Goal: Information Seeking & Learning: Learn about a topic

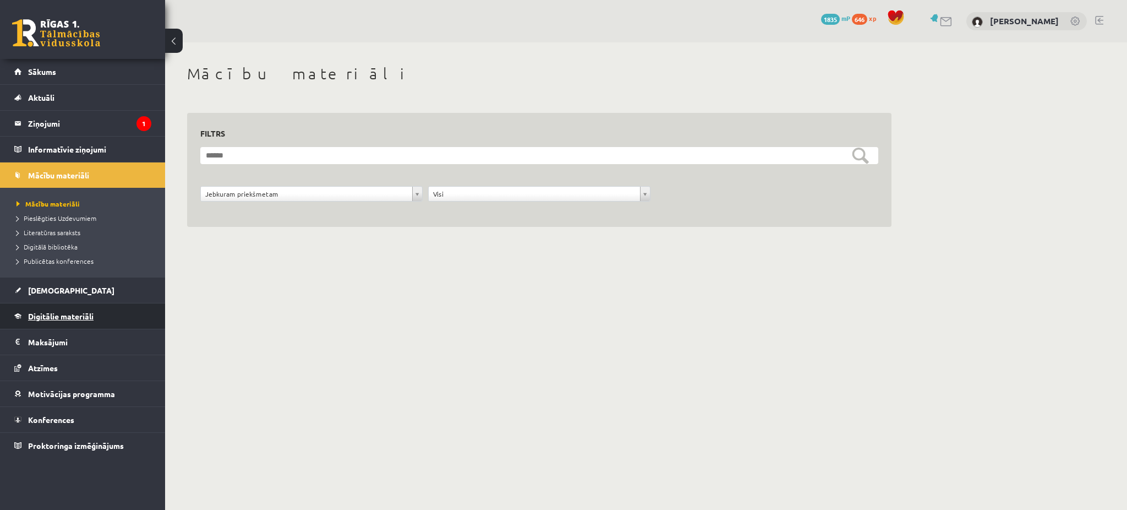
click at [75, 317] on span "Digitālie materiāli" at bounding box center [61, 316] width 66 height 10
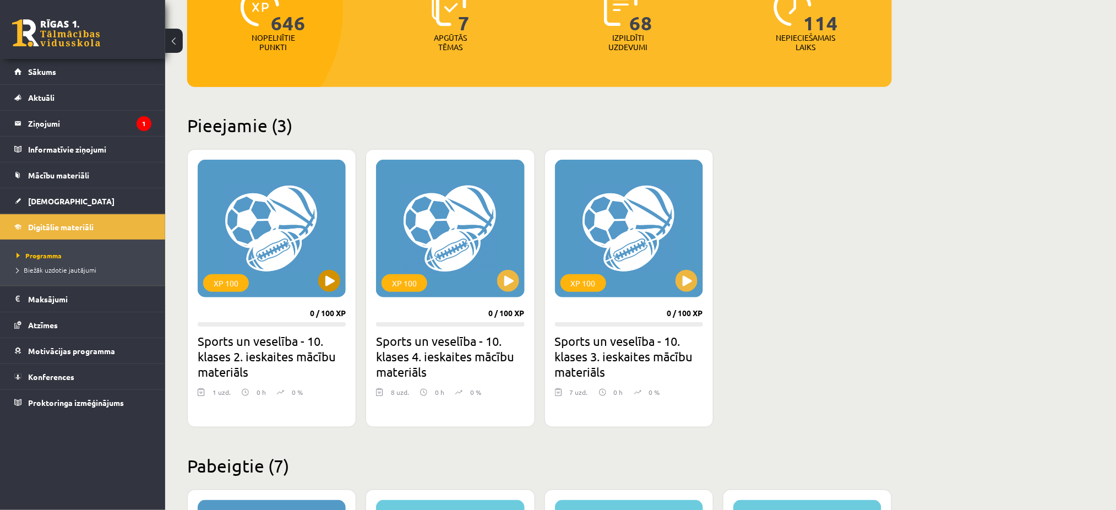
scroll to position [166, 0]
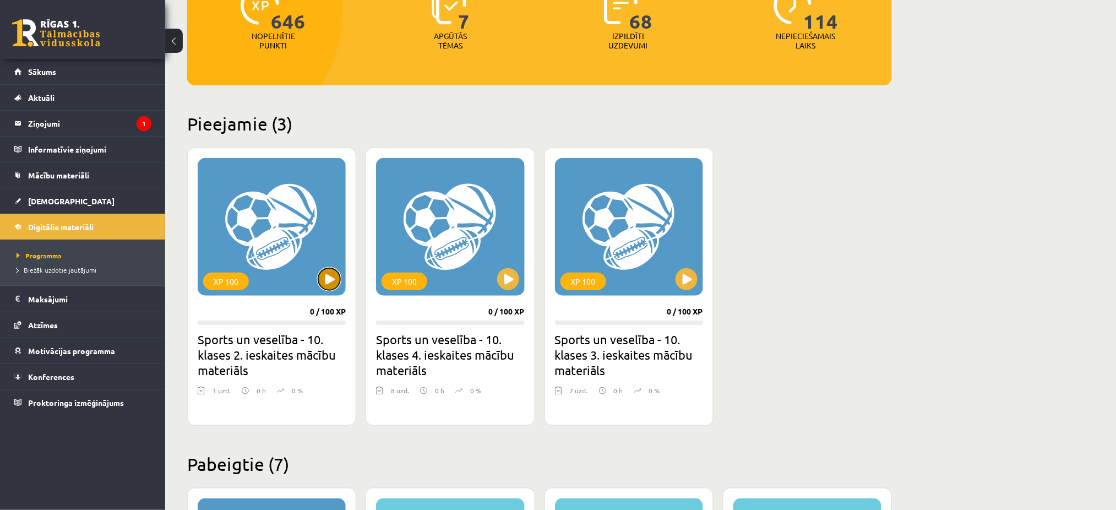
click at [326, 278] on button at bounding box center [329, 279] width 22 height 22
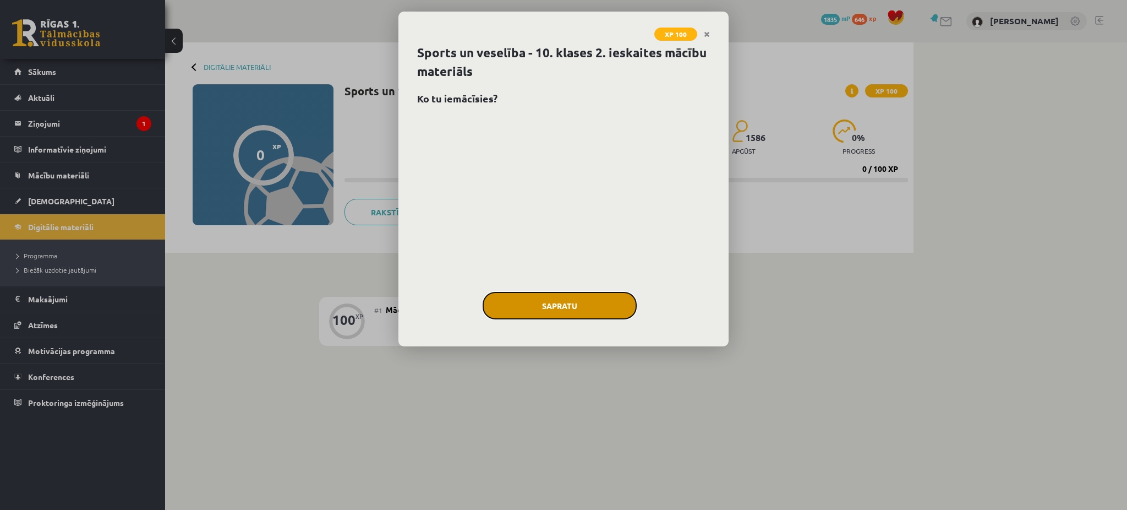
click at [558, 299] on button "Sapratu" at bounding box center [560, 306] width 154 height 28
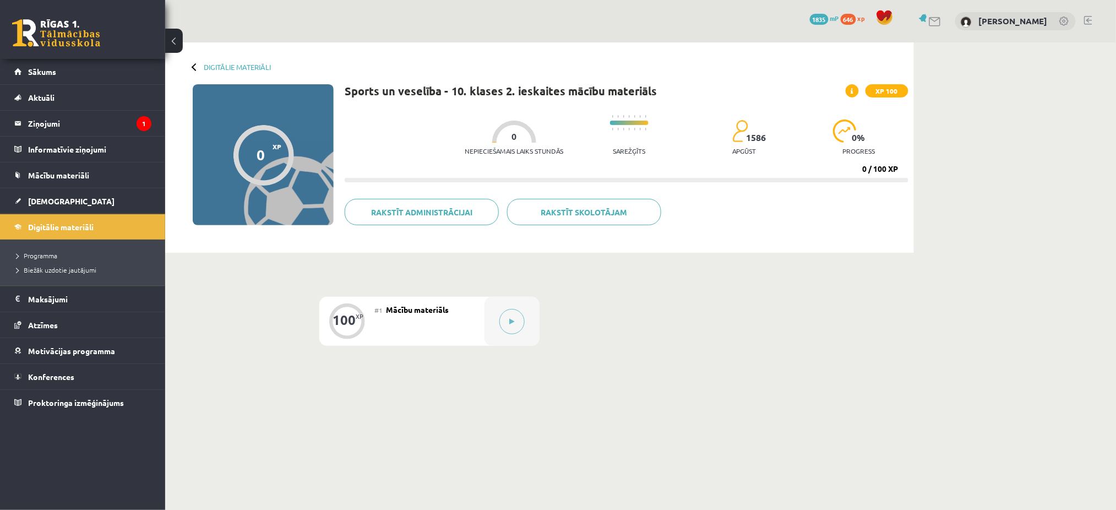
scroll to position [28, 0]
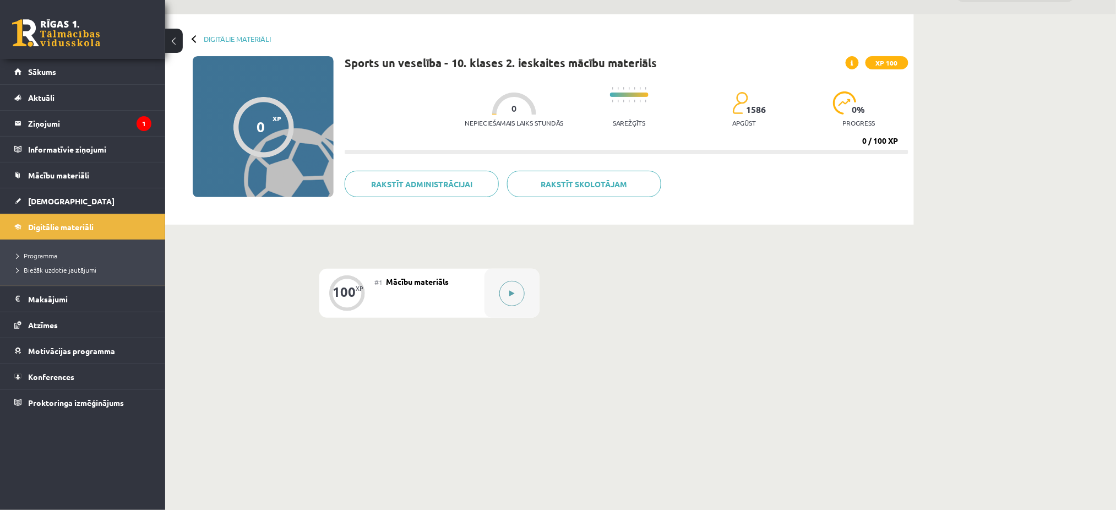
click at [526, 271] on div at bounding box center [511, 293] width 55 height 49
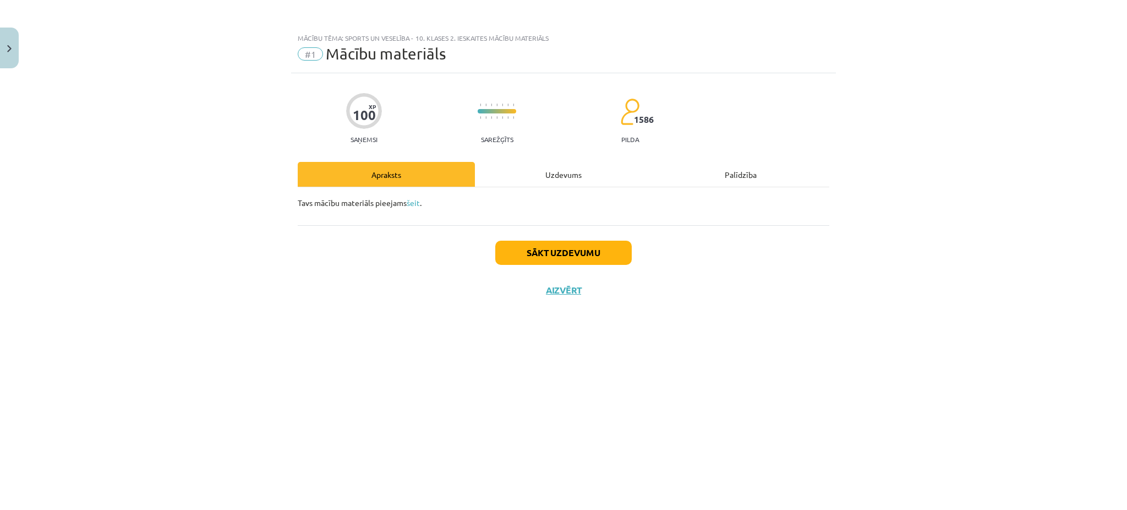
click at [560, 189] on div "Tavs mācību materiāls pieejams šeit ." at bounding box center [564, 206] width 532 height 38
click at [552, 184] on div "Uzdevums" at bounding box center [563, 174] width 177 height 25
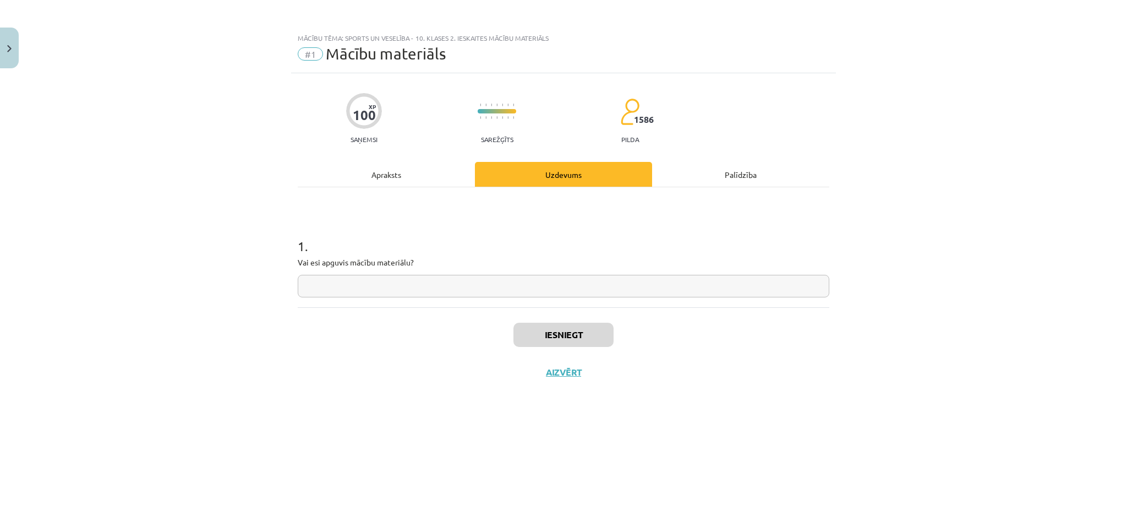
click at [451, 300] on div "1 . Vai esi apguvis mācību materiālu?" at bounding box center [564, 247] width 532 height 120
click at [434, 285] on input "text" at bounding box center [564, 286] width 532 height 23
type input "**"
click at [535, 346] on button "Iesniegt" at bounding box center [564, 335] width 100 height 24
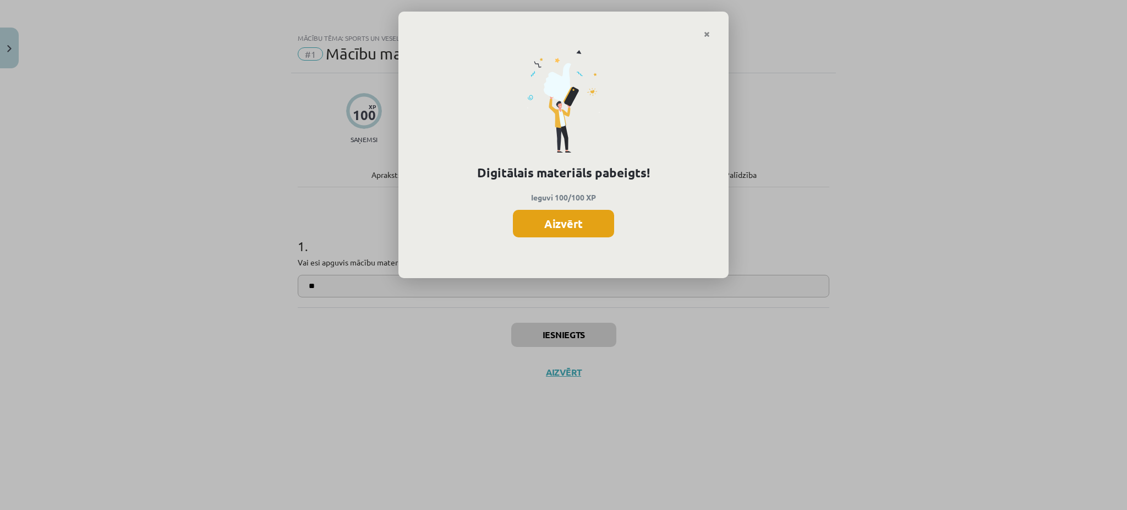
click at [549, 236] on button "Aizvērt" at bounding box center [563, 224] width 101 height 28
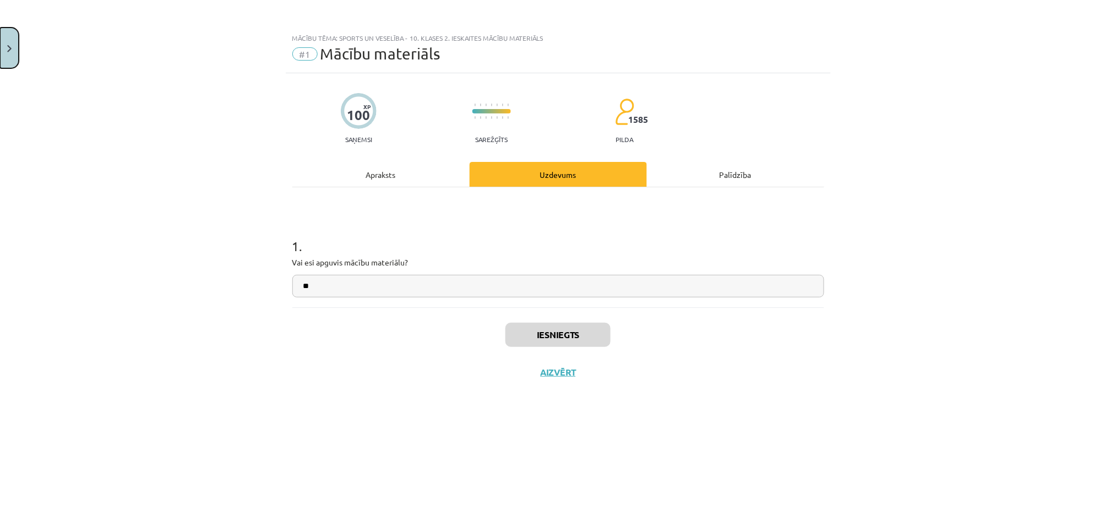
click at [0, 43] on button "Close" at bounding box center [9, 48] width 19 height 41
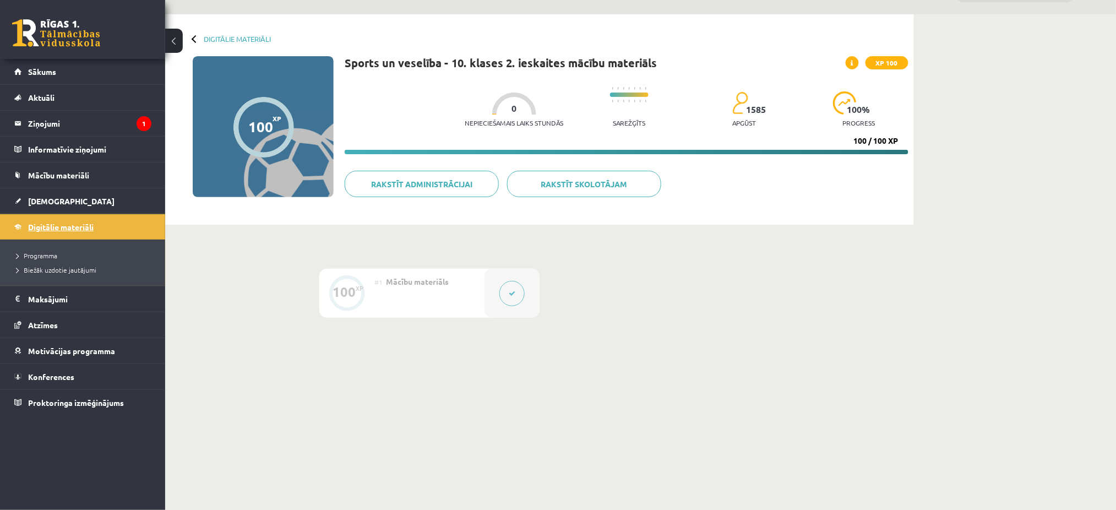
click at [102, 228] on link "Digitālie materiāli" at bounding box center [82, 226] width 137 height 25
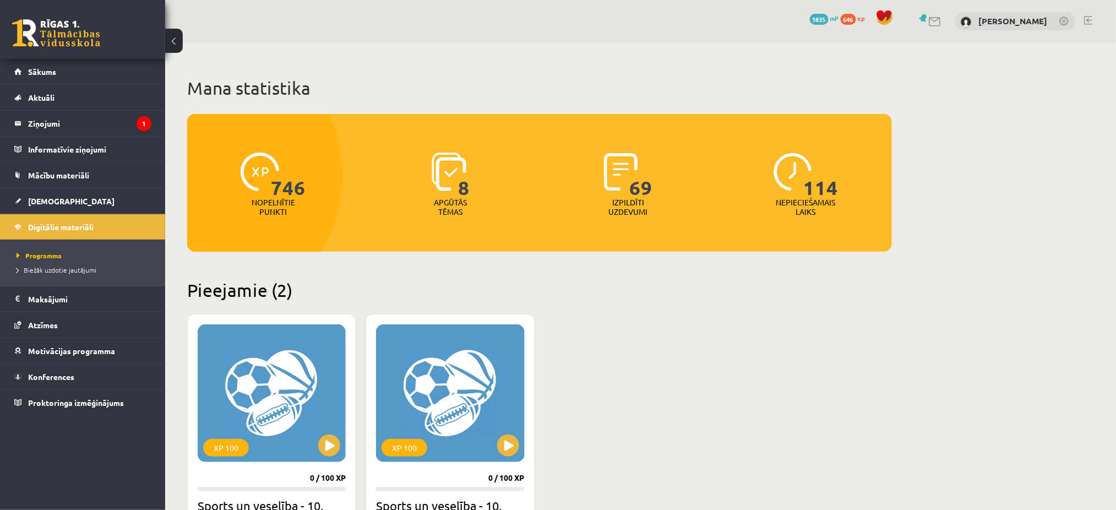
scroll to position [75, 0]
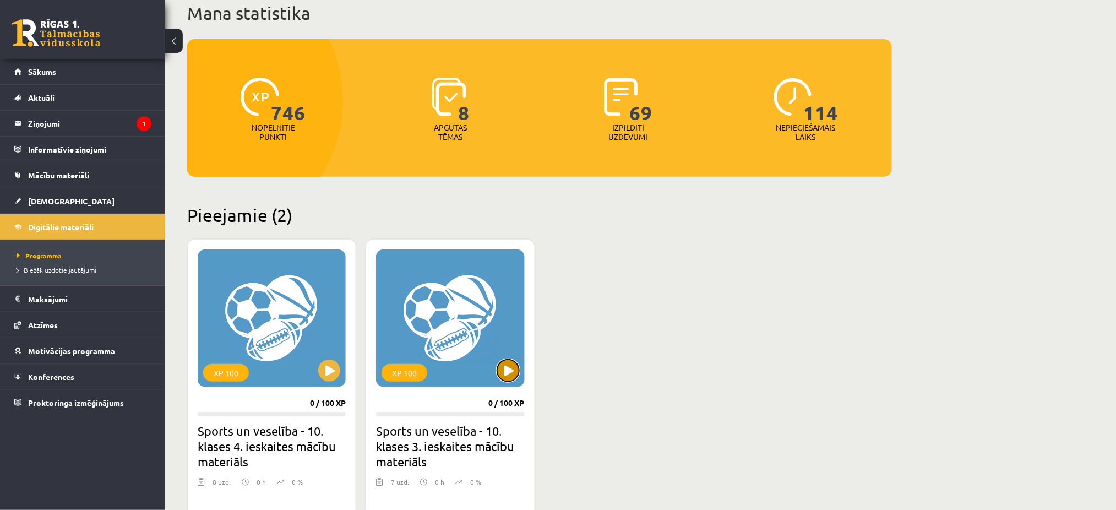
click at [514, 368] on button at bounding box center [508, 370] width 22 height 22
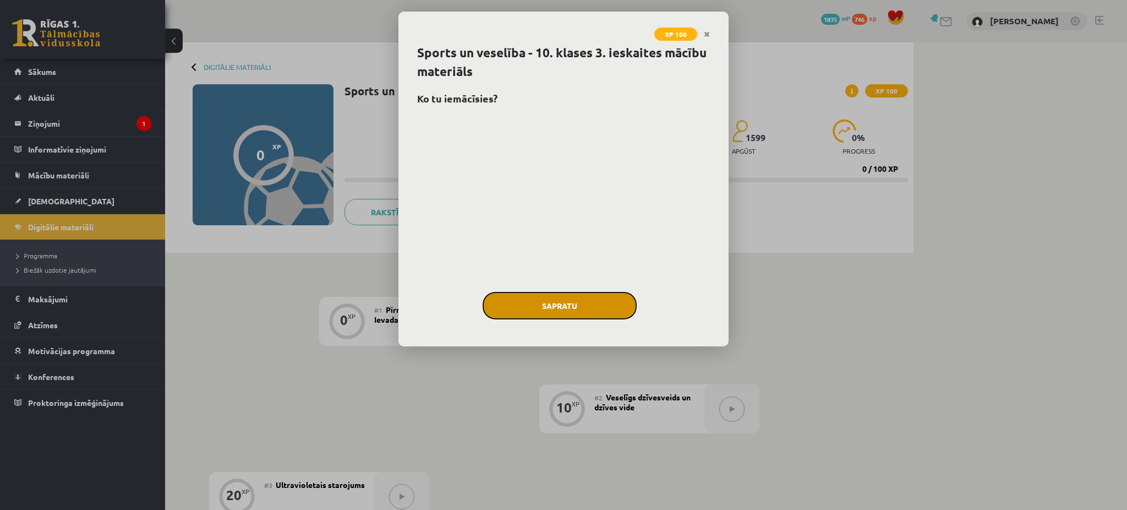
click at [550, 303] on button "Sapratu" at bounding box center [560, 306] width 154 height 28
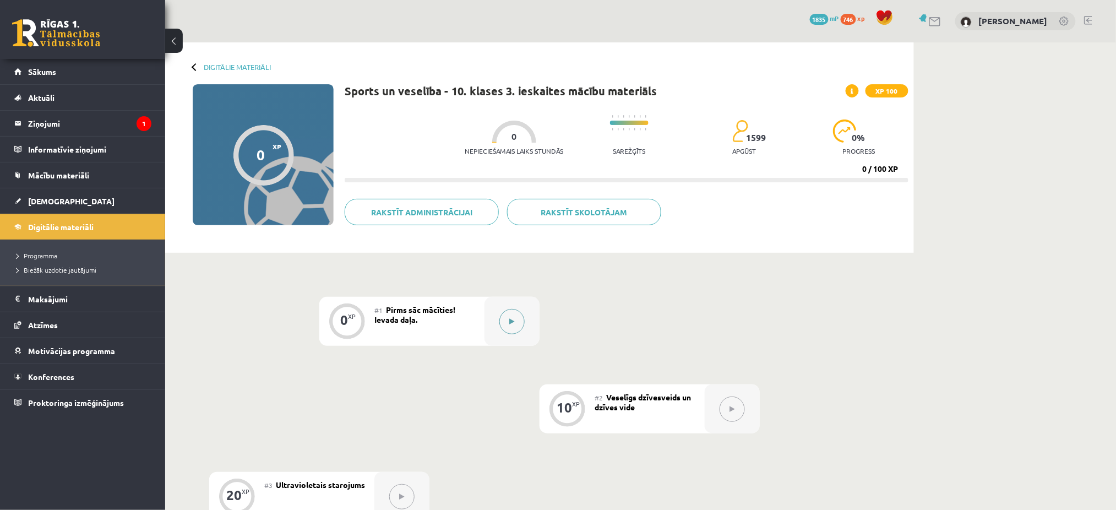
click at [512, 313] on button at bounding box center [511, 321] width 25 height 25
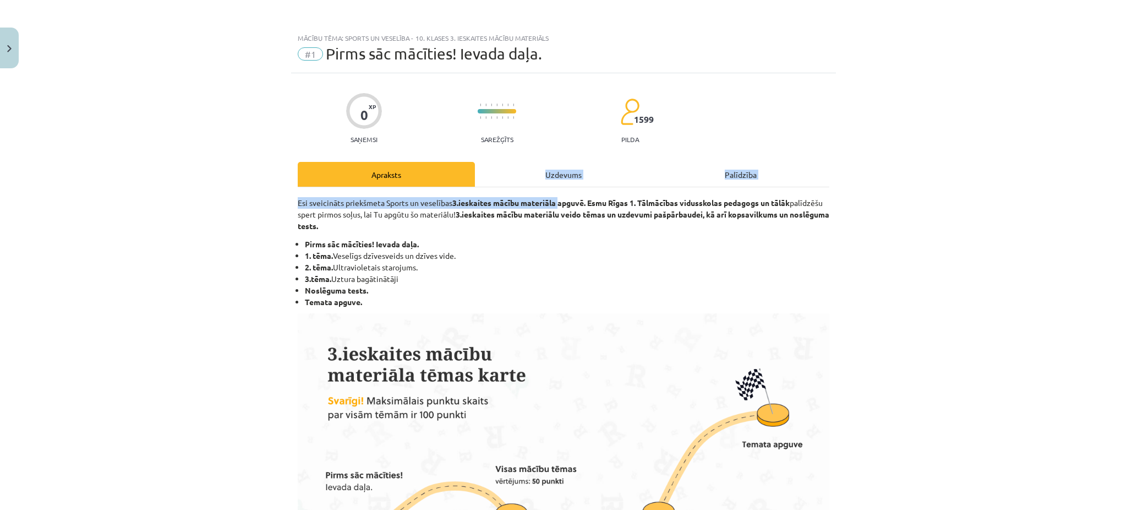
drag, startPoint x: 552, startPoint y: 188, endPoint x: 536, endPoint y: 175, distance: 20.7
click at [536, 175] on div "Uzdevums" at bounding box center [563, 174] width 177 height 25
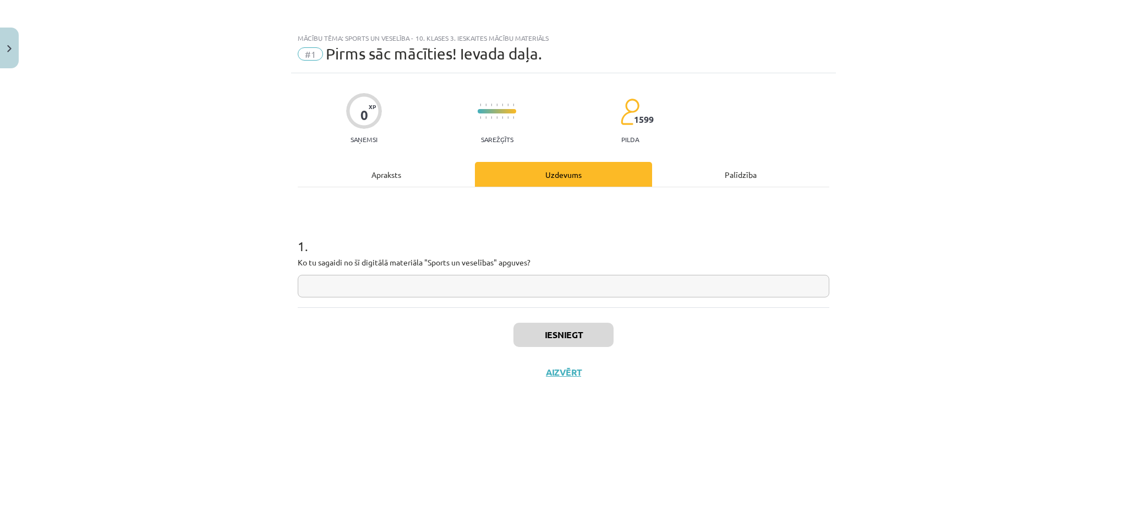
click at [476, 290] on input "text" at bounding box center [564, 286] width 532 height 23
type input "**********"
click at [533, 333] on button "Iesniegt" at bounding box center [564, 335] width 100 height 24
click at [556, 370] on button "Nākamā nodarbība" at bounding box center [564, 379] width 108 height 25
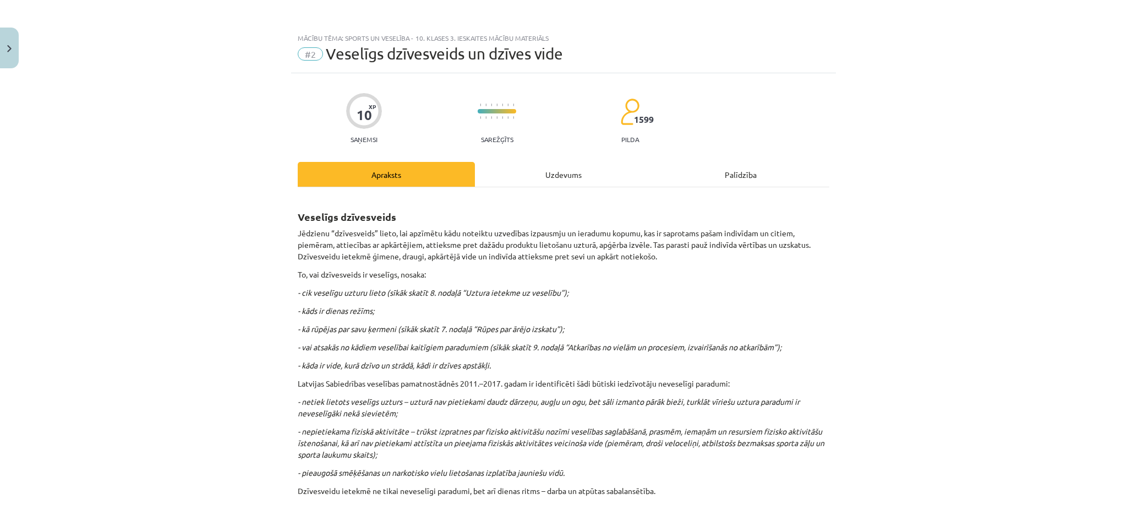
click at [553, 183] on div "Uzdevums" at bounding box center [563, 174] width 177 height 25
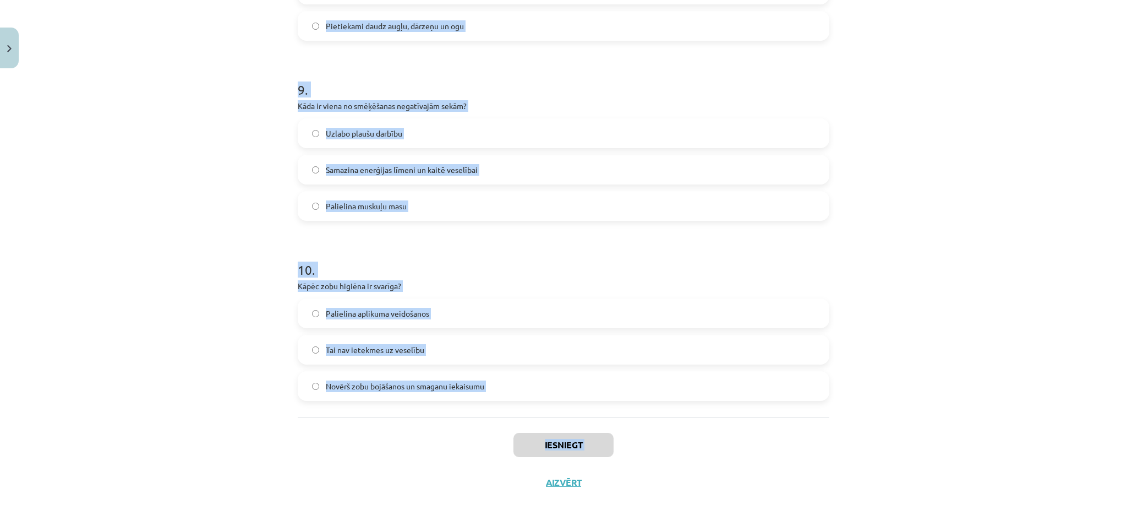
scroll to position [1614, 0]
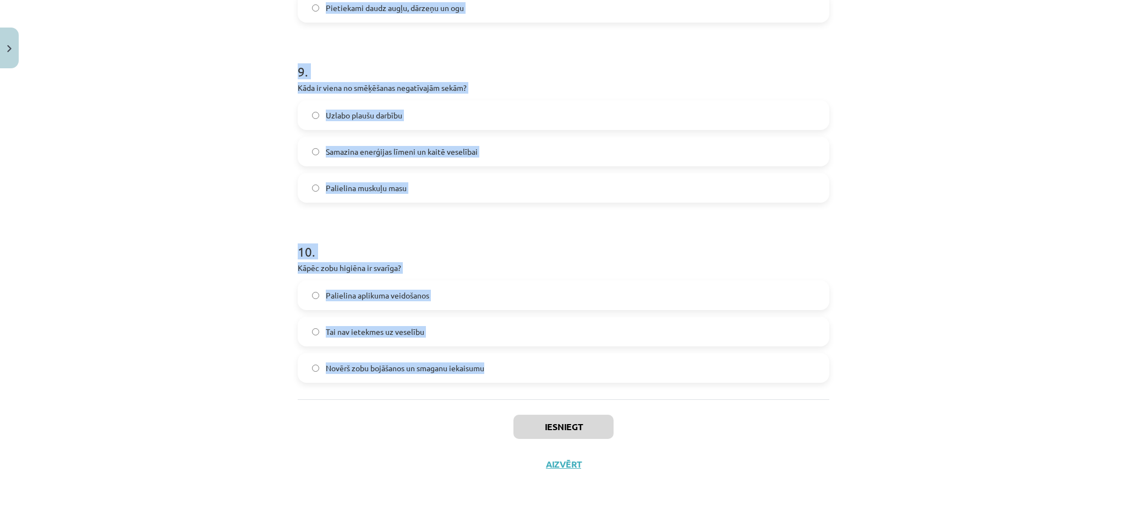
drag, startPoint x: 284, startPoint y: 233, endPoint x: 488, endPoint y: 391, distance: 257.8
click at [488, 391] on div "Mācību tēma: Sports un veselība - 10. klases 3. ieskaites mācību materiāls #2 V…" at bounding box center [563, 255] width 1127 height 510
copy form "Lo ipsumdo sitametcon adipisc elitsedd? Ei tem incididuntut La etdol magnaaliq …"
click at [232, 295] on div "Mācību tēma: Sports un veselība - 10. klases 3. ieskaites mācību materiāls #2 V…" at bounding box center [563, 255] width 1127 height 510
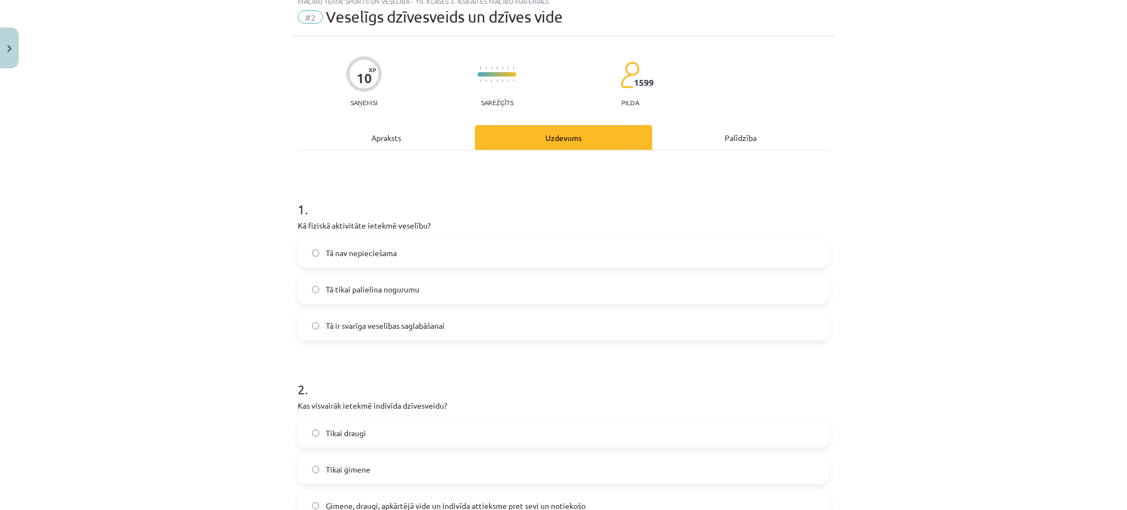
scroll to position [0, 0]
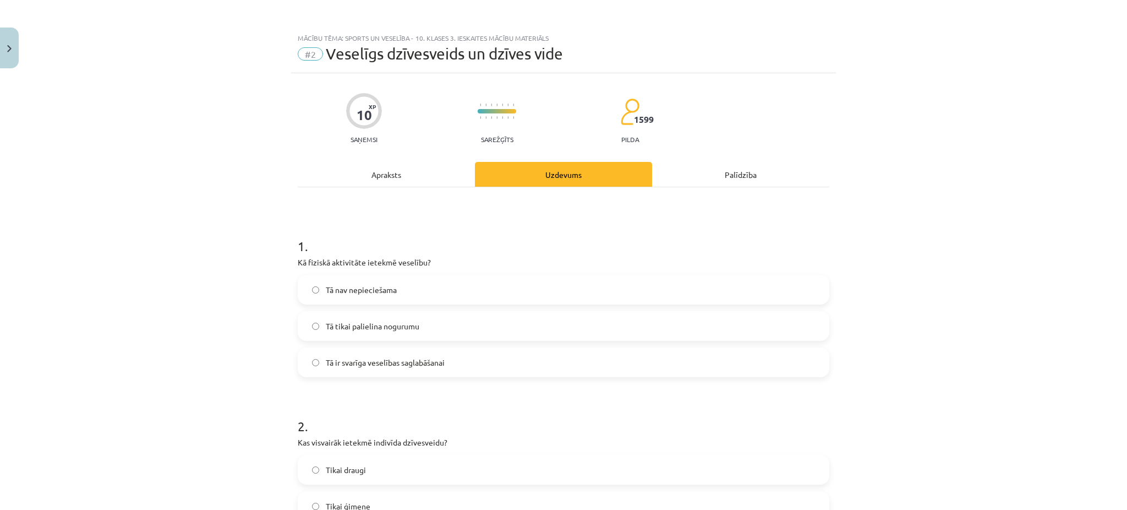
click at [357, 353] on label "Tā ir svarīga veselības saglabāšanai" at bounding box center [564, 362] width 530 height 28
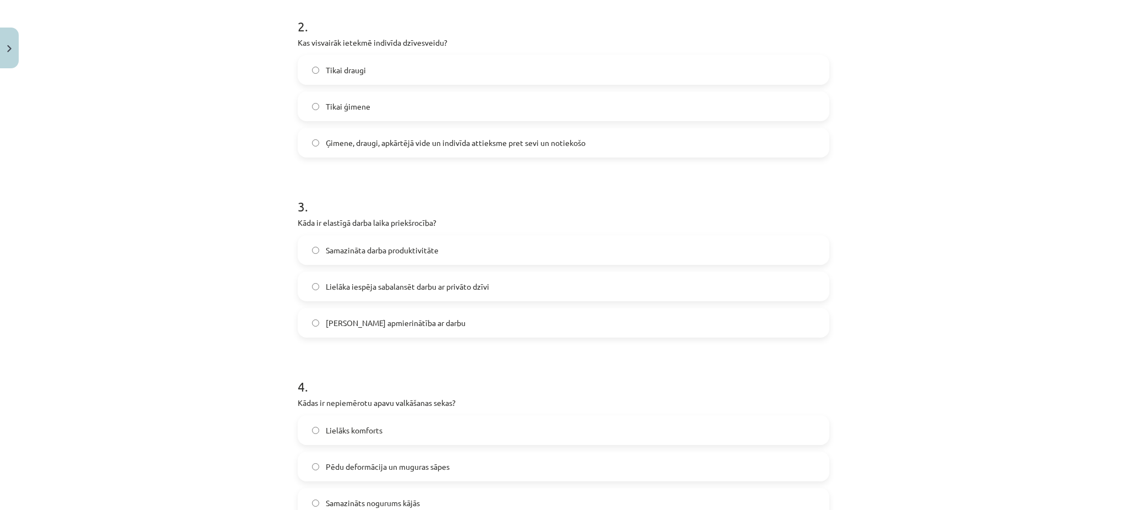
scroll to position [414, 0]
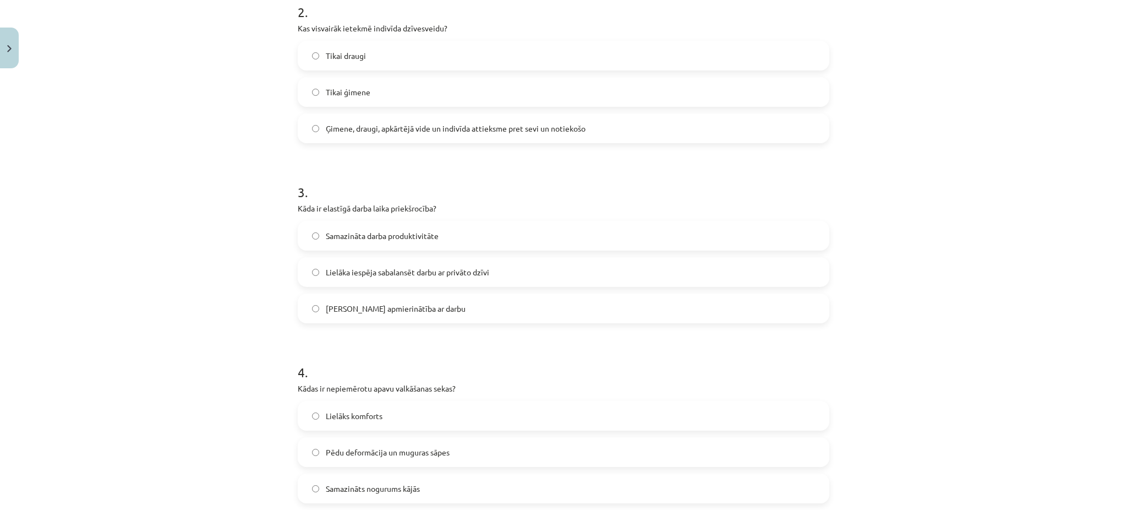
click at [326, 123] on span "Ģimene, draugi, apkārtējā vide un indivīda attieksme pret sevi un notiekošo" at bounding box center [456, 129] width 260 height 12
click at [364, 276] on span "Lielāka iespēja sabalansēt darbu ar privāto dzīvi" at bounding box center [407, 272] width 163 height 12
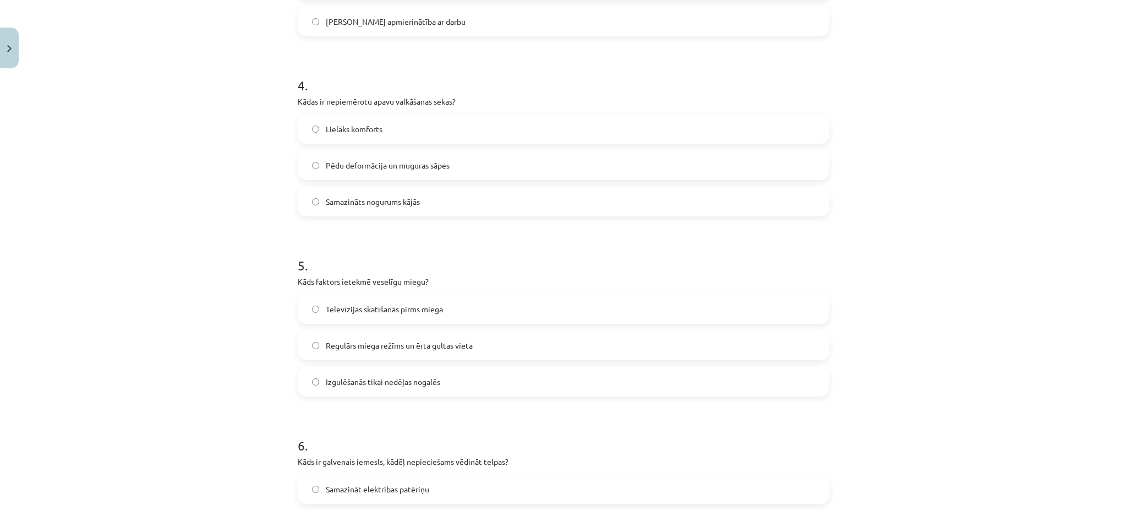
scroll to position [701, 0]
click at [331, 168] on span "Pēdu deformācija un muguras sāpes" at bounding box center [388, 165] width 124 height 12
click at [352, 339] on span "Regulārs miega režīms un ērta gultas vieta" at bounding box center [399, 345] width 147 height 12
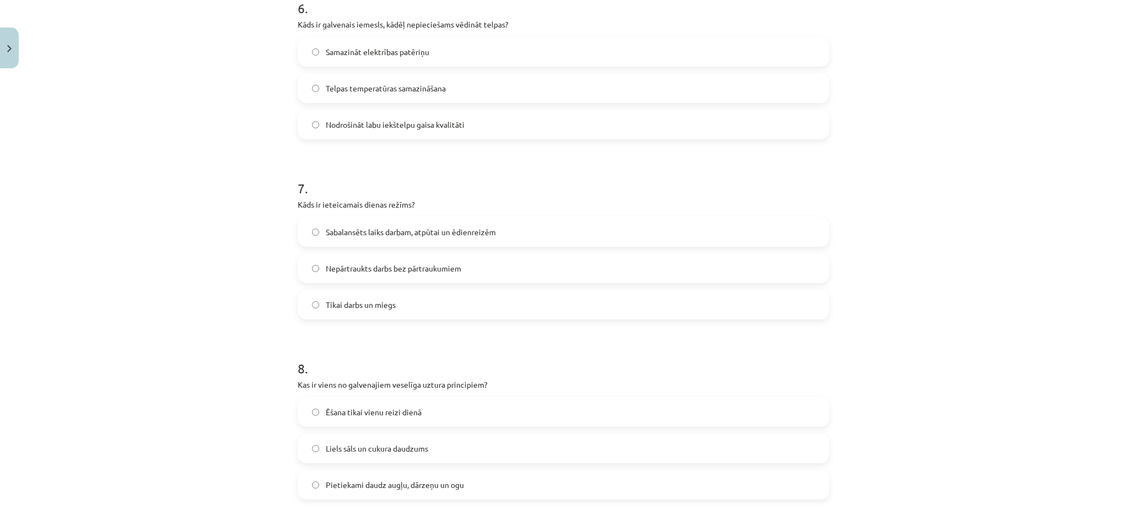
scroll to position [1138, 0]
click at [373, 115] on label "Nodrošināt labu iekštelpu gaisa kvalitāti" at bounding box center [564, 124] width 530 height 28
click at [362, 223] on label "Sabalansēts laiks darbam, atpūtai un ēdienreizēm" at bounding box center [564, 231] width 530 height 28
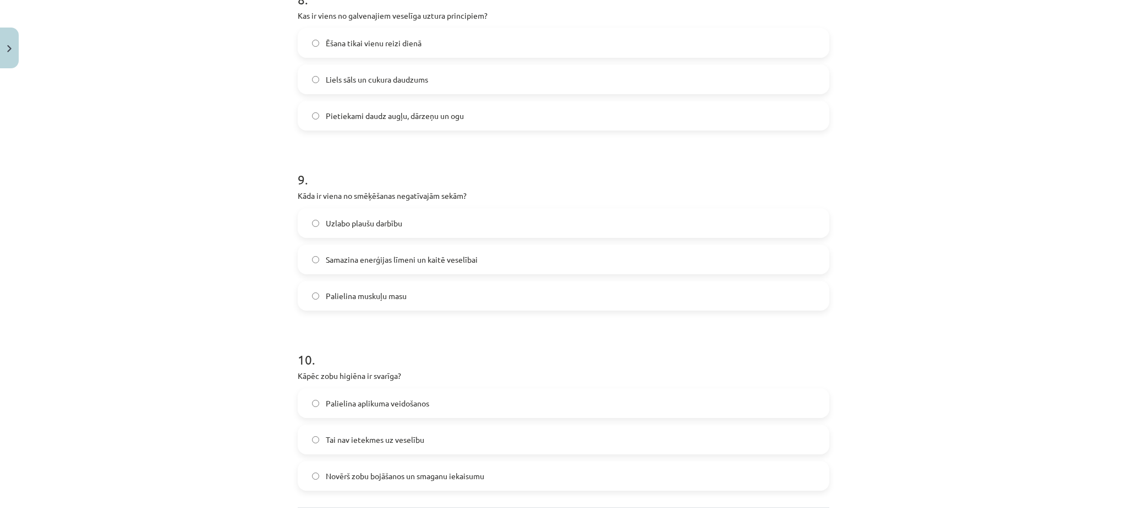
scroll to position [1511, 0]
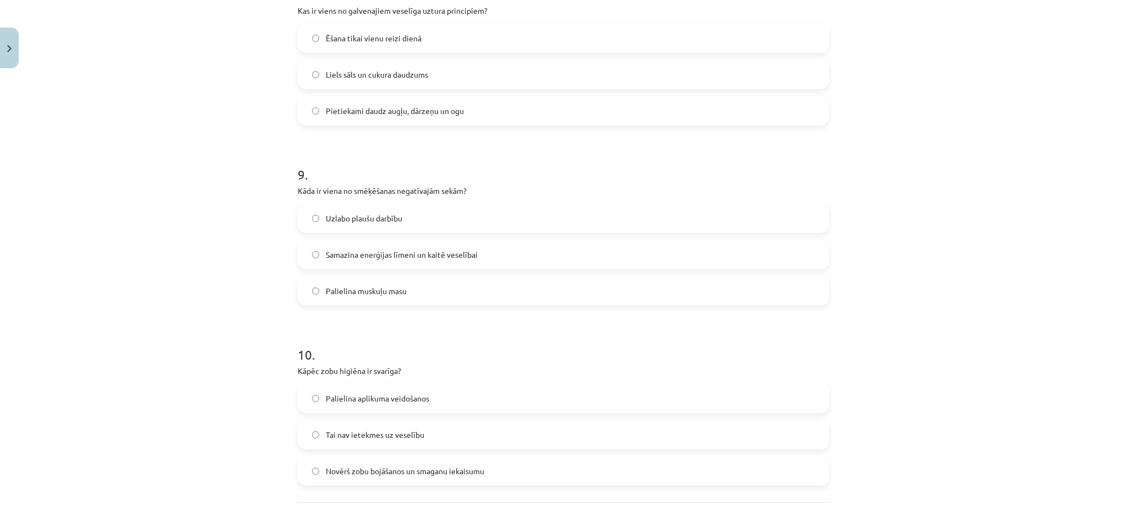
click at [374, 115] on span "Pietiekami daudz augļu, dārzeņu un ogu" at bounding box center [395, 111] width 138 height 12
click at [339, 475] on span "Novērš zobu bojāšanos un smaganu iekaisumu" at bounding box center [405, 471] width 159 height 12
click at [340, 255] on span "Samazina enerģijas līmeni un kaitē veselībai" at bounding box center [402, 255] width 152 height 12
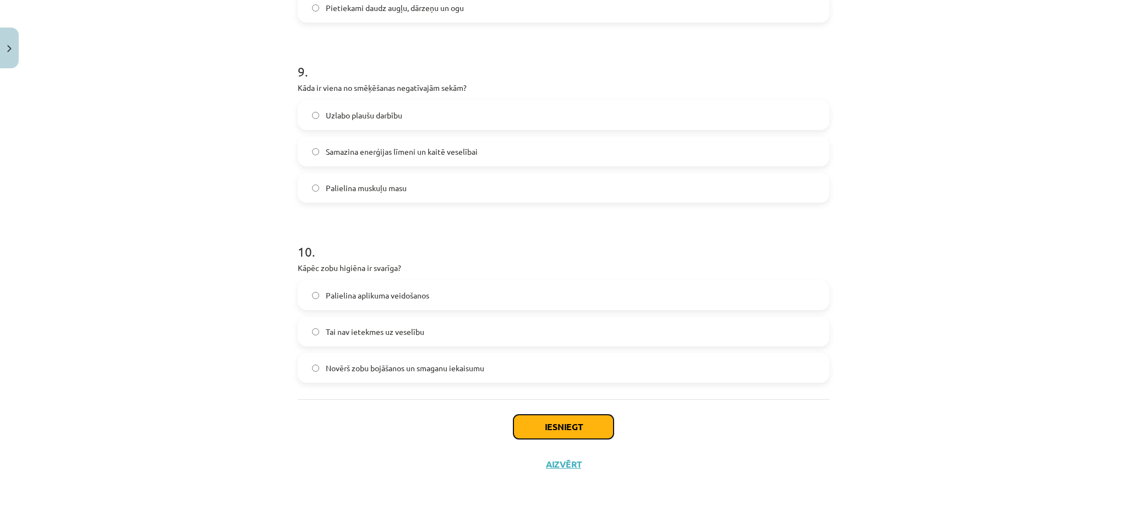
click at [531, 433] on button "Iesniegt" at bounding box center [564, 426] width 100 height 24
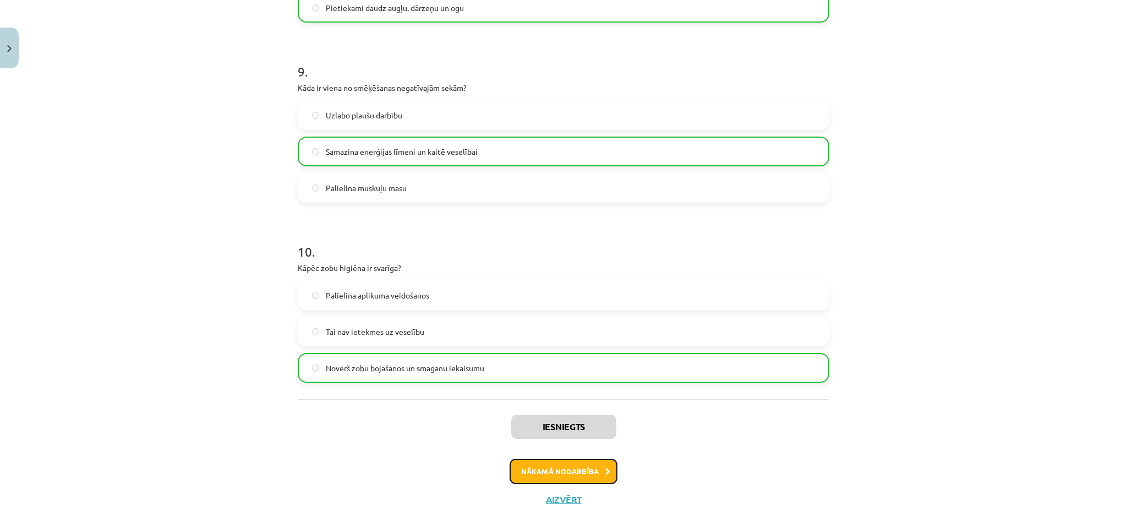
click at [570, 461] on button "Nākamā nodarbība" at bounding box center [564, 471] width 108 height 25
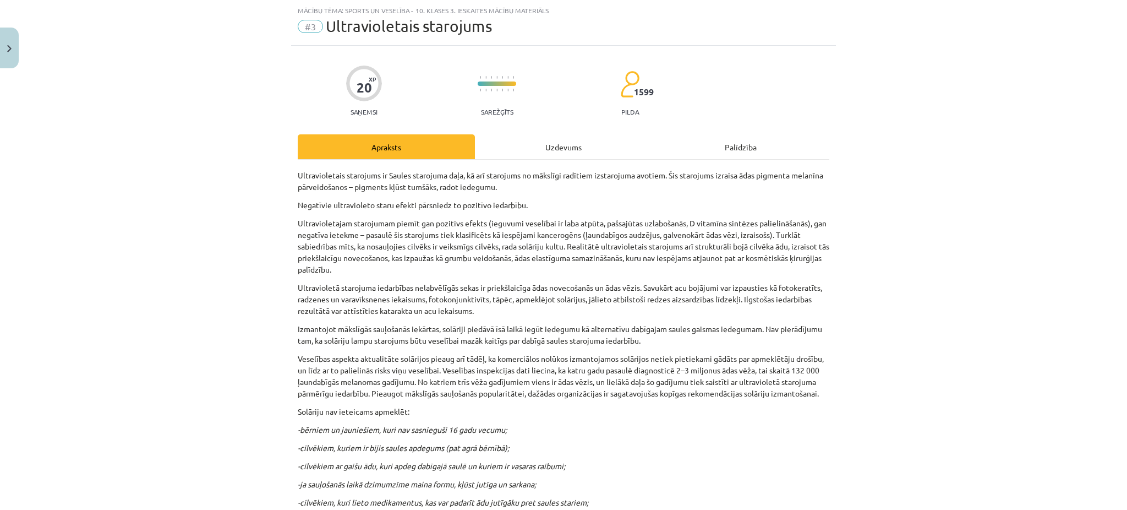
click at [539, 155] on div "Uzdevums" at bounding box center [563, 146] width 177 height 25
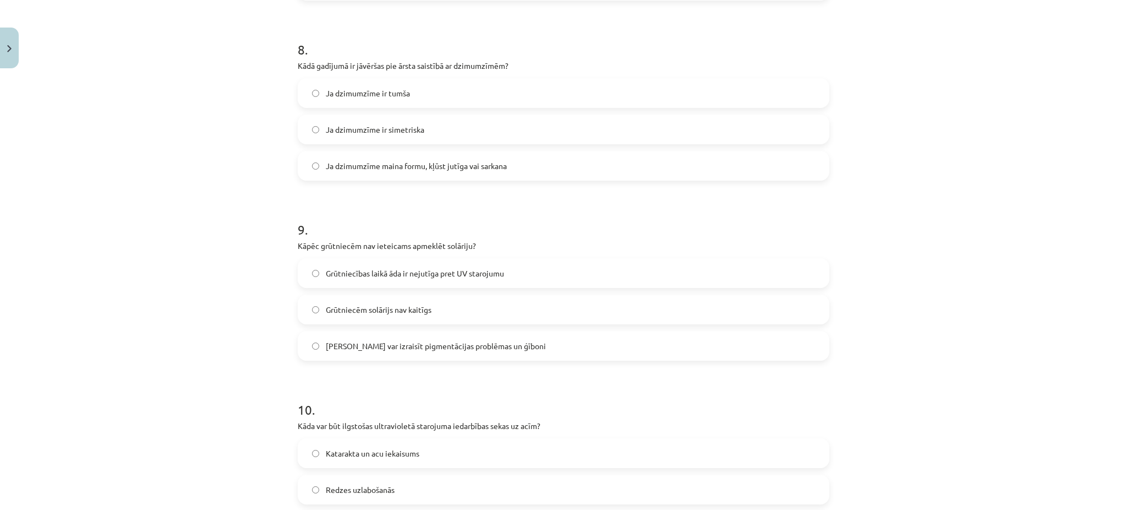
scroll to position [1614, 0]
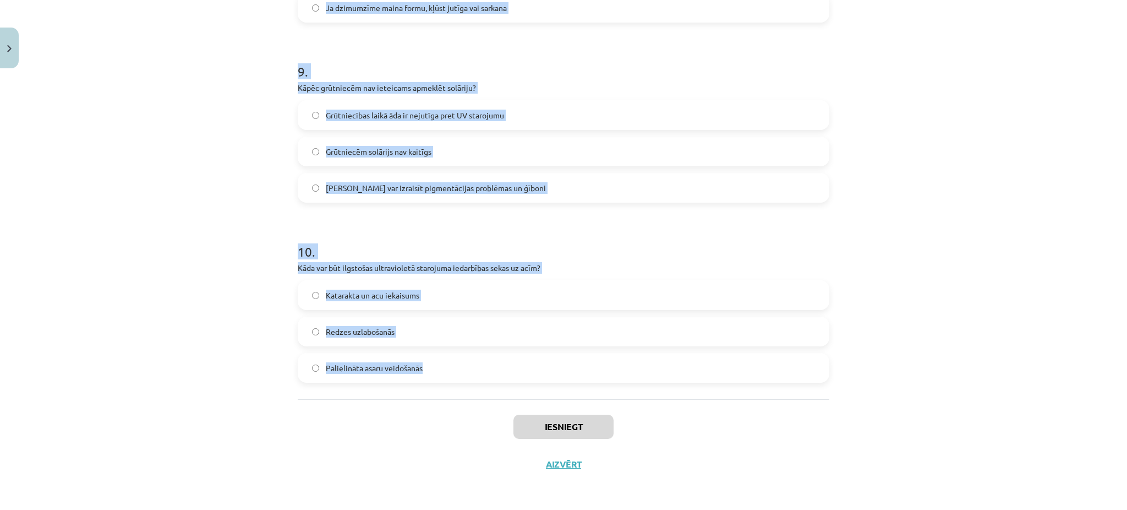
drag, startPoint x: 285, startPoint y: 231, endPoint x: 457, endPoint y: 385, distance: 230.8
click at [457, 385] on div "Mācību tēma: Sports un veselība - 10. klases 3. ieskaites mācību materiāls #3 U…" at bounding box center [563, 255] width 1127 height 510
copy form "Lore ip dolorsi ametconse adipiscingelit, sed doeiusmo temporin utlabore? Etdol…"
click at [252, 164] on div "Mācību tēma: Sports un veselība - 10. klases 3. ieskaites mācību materiāls #3 U…" at bounding box center [563, 255] width 1127 height 510
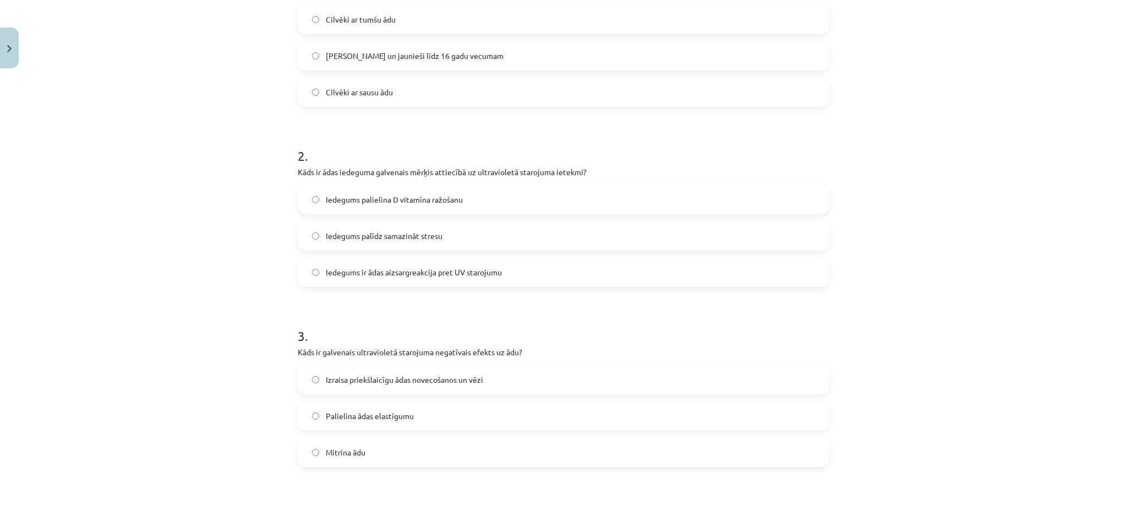
scroll to position [270, 0]
click at [358, 59] on span "[PERSON_NAME] un jaunieši līdz 16 gadu vecumam" at bounding box center [415, 57] width 178 height 12
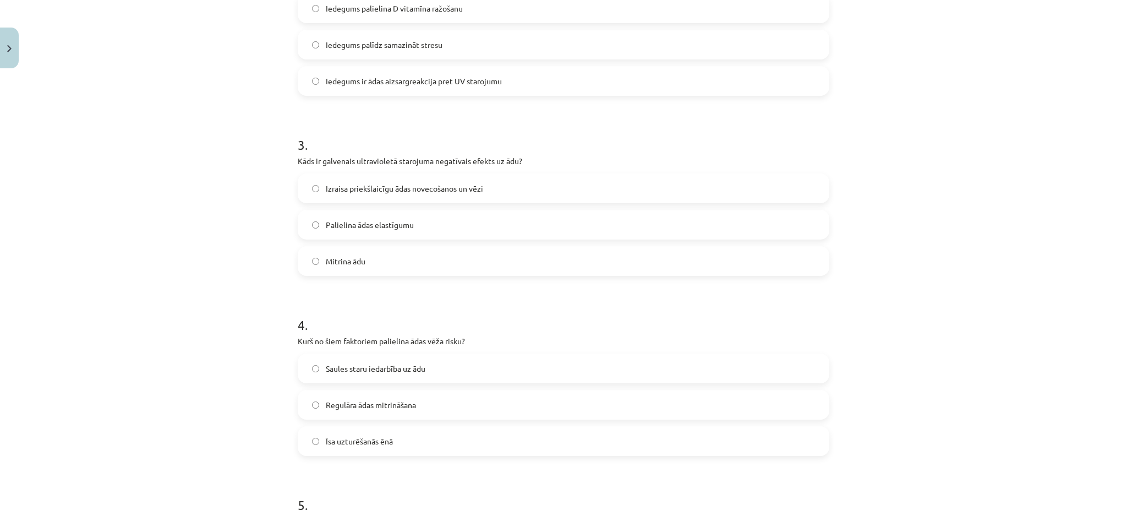
scroll to position [464, 0]
click at [345, 74] on span "Iedegums ir ādas aizsargreakcija pret UV starojumu" at bounding box center [414, 79] width 176 height 12
click at [372, 186] on span "Izraisa priekšlaicīgu ādas novecošanos un vēzi" at bounding box center [404, 186] width 157 height 12
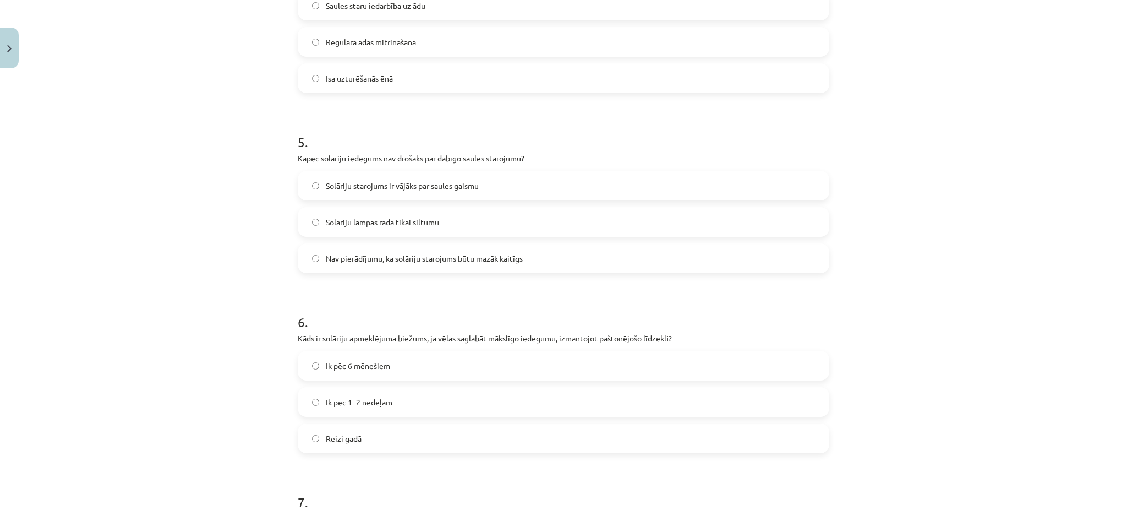
scroll to position [823, 0]
click at [247, 142] on div "Mācību tēma: Sports un veselība - 10. klases 3. ieskaites mācību materiāls #3 U…" at bounding box center [563, 255] width 1127 height 510
click at [370, 7] on span "Saules staru iedarbība uz ādu" at bounding box center [376, 7] width 100 height 12
drag, startPoint x: 341, startPoint y: 254, endPoint x: 193, endPoint y: 329, distance: 165.7
click at [193, 329] on div "Mācību tēma: Sports un veselība - 10. klases 3. ieskaites mācību materiāls #3 U…" at bounding box center [563, 255] width 1127 height 510
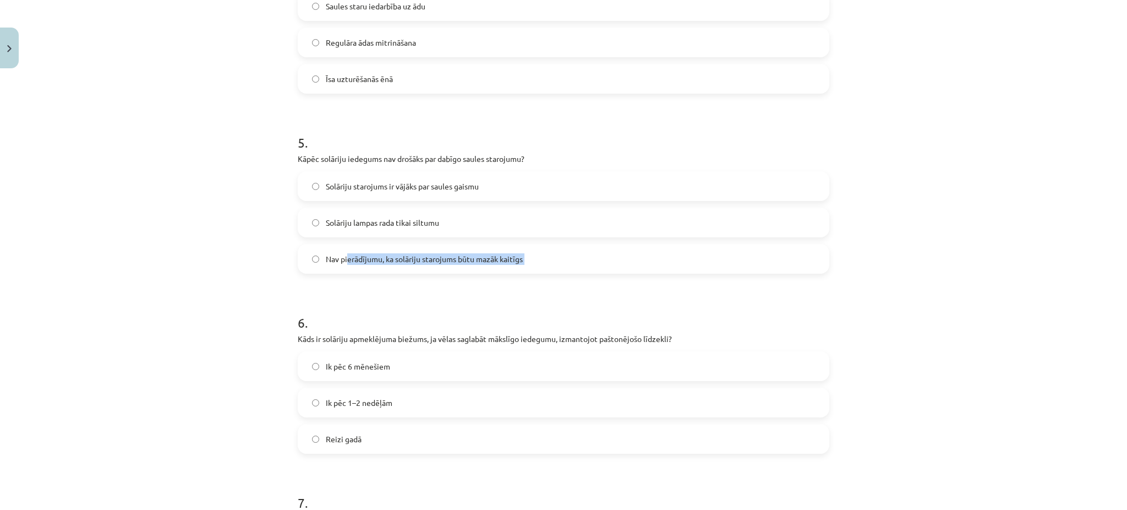
scroll to position [872, 0]
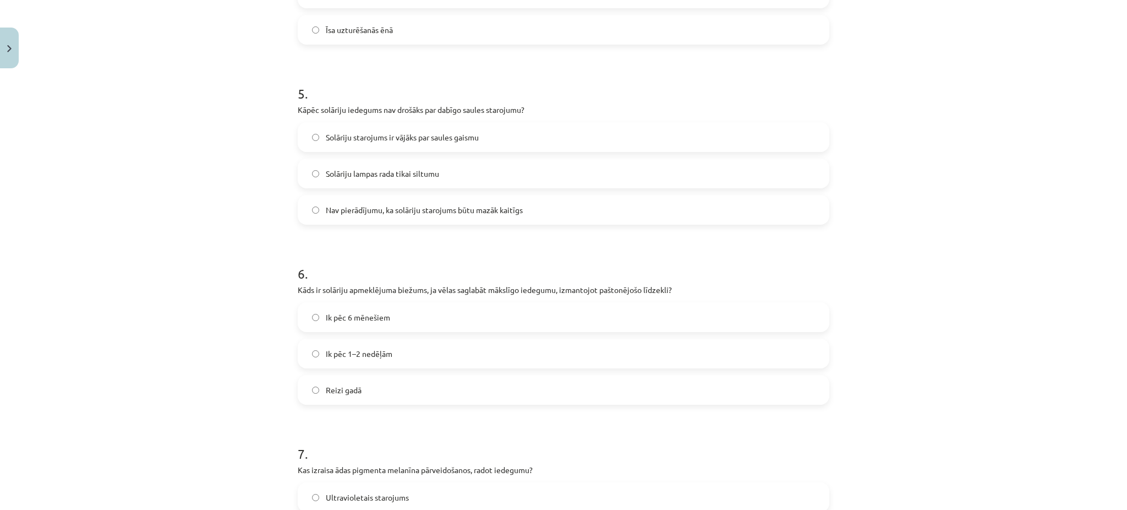
click at [338, 209] on span "Nav pierādījumu, ka solāriju starojums būtu mazāk kaitīgs" at bounding box center [424, 210] width 197 height 12
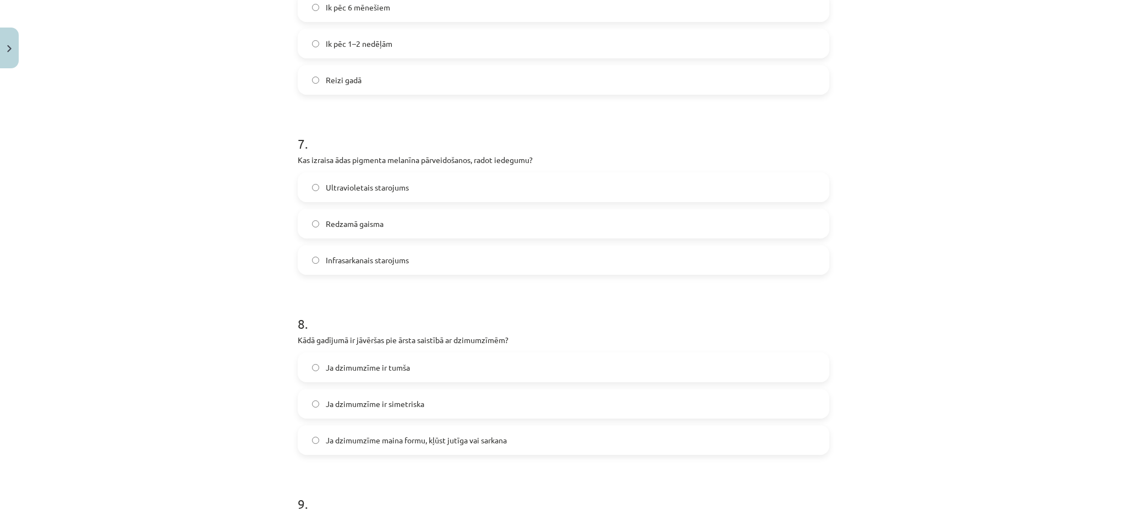
scroll to position [1183, 0]
click at [348, 45] on span "Ik pēc 1–2 nedēļām" at bounding box center [359, 43] width 67 height 12
click at [400, 191] on span "Ultravioletais starojums" at bounding box center [367, 187] width 83 height 12
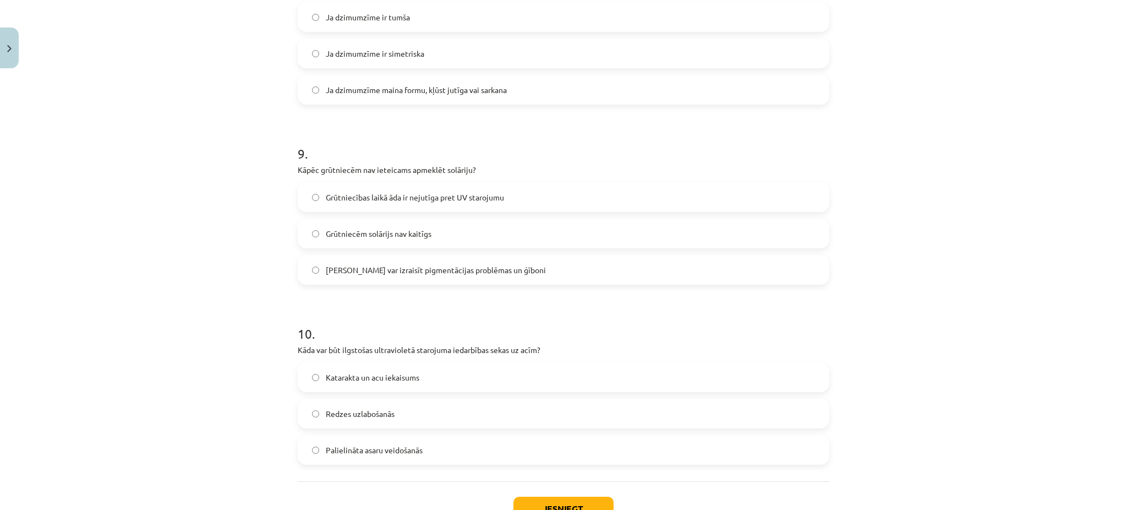
scroll to position [1542, 0]
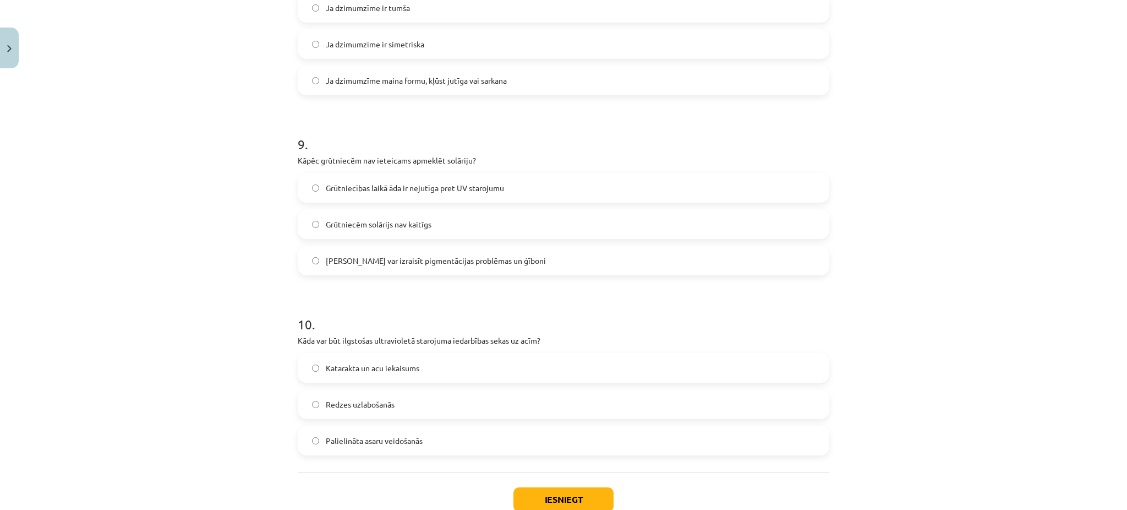
click at [333, 84] on span "Ja dzimumzīme maina formu, kļūst jutīga vai sarkana" at bounding box center [416, 81] width 181 height 12
click at [331, 258] on span "[PERSON_NAME] var izraisīt pigmentācijas problēmas un ģīboni" at bounding box center [436, 261] width 220 height 12
click at [335, 367] on span "Katarakta un acu iekaisums" at bounding box center [373, 368] width 94 height 12
click at [542, 506] on button "Iesniegt" at bounding box center [564, 499] width 100 height 24
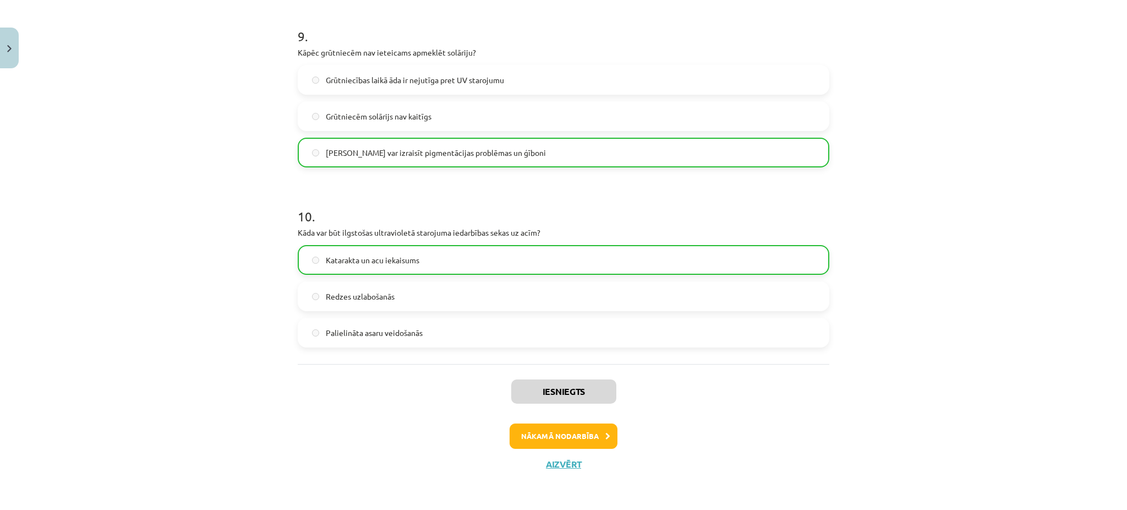
scroll to position [1649, 0]
click at [578, 431] on button "Nākamā nodarbība" at bounding box center [564, 436] width 108 height 25
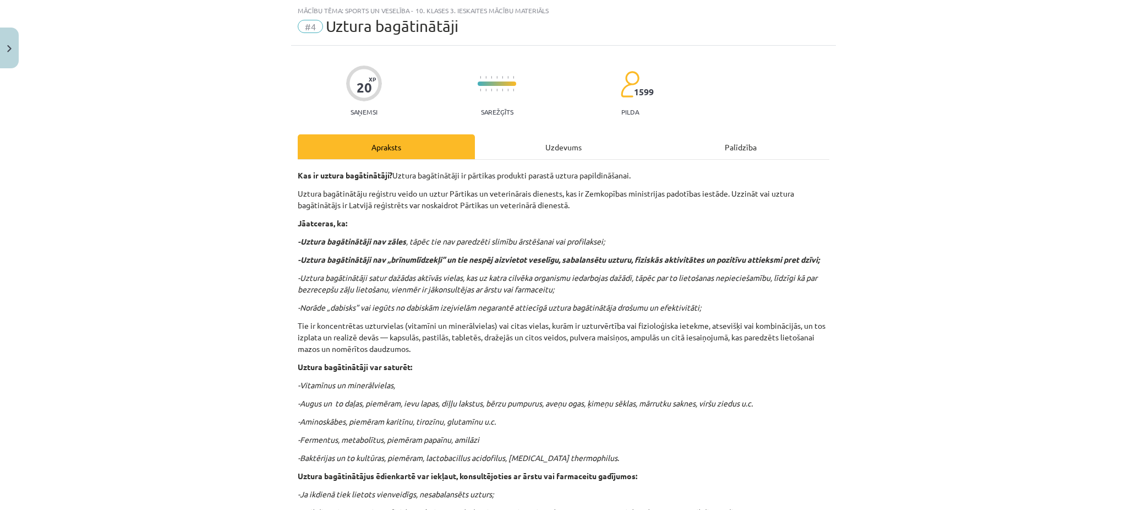
click at [558, 150] on div "Uzdevums" at bounding box center [563, 146] width 177 height 25
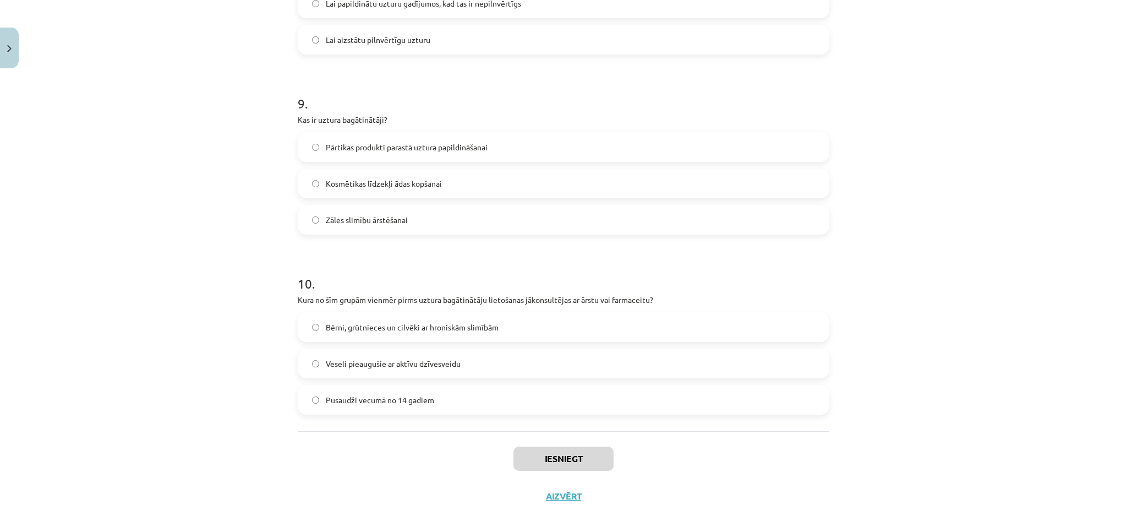
scroll to position [1614, 0]
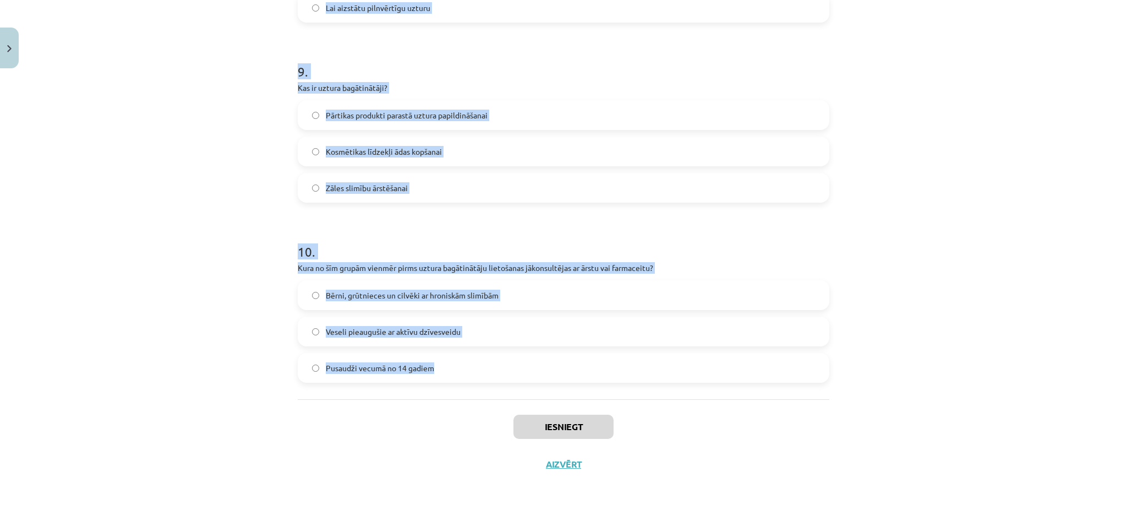
drag, startPoint x: 277, startPoint y: 236, endPoint x: 452, endPoint y: 374, distance: 223.3
click at [452, 374] on div "Mācību tēma: Sports un veselība - 10. klases 3. ieskaites mācību materiāls #4 U…" at bounding box center [563, 255] width 1127 height 510
copy form "Lor ipsum dolo, sitametcon adipis elitseddoeiu? Tempor incididu ut laboreetd ma…"
click at [239, 184] on div "Mācību tēma: Sports un veselība - 10. klases 3. ieskaites mācību materiāls #4 U…" at bounding box center [563, 255] width 1127 height 510
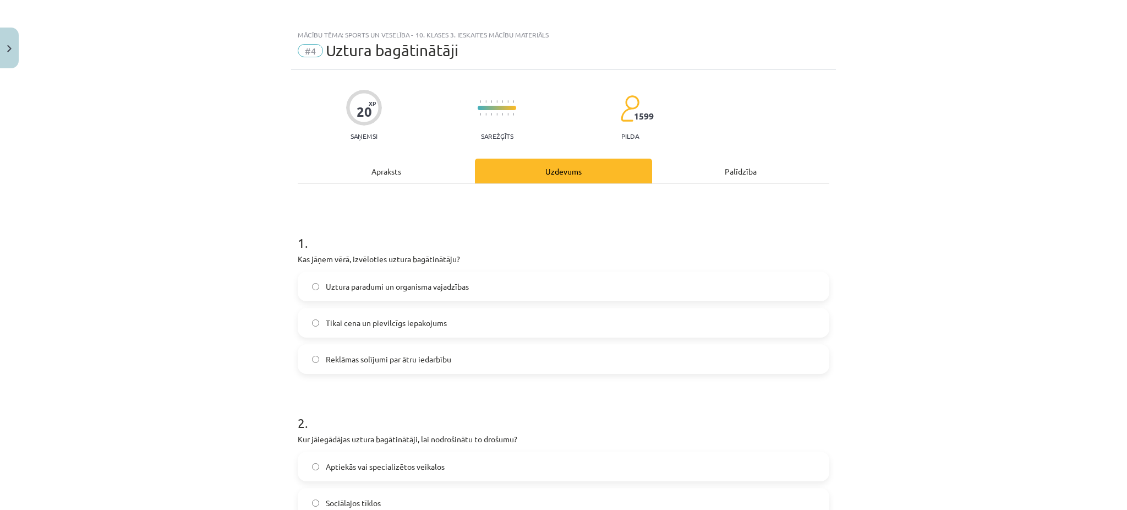
scroll to position [0, 0]
click at [347, 281] on label "Uztura paradumi un organisma vajadzības" at bounding box center [564, 290] width 530 height 28
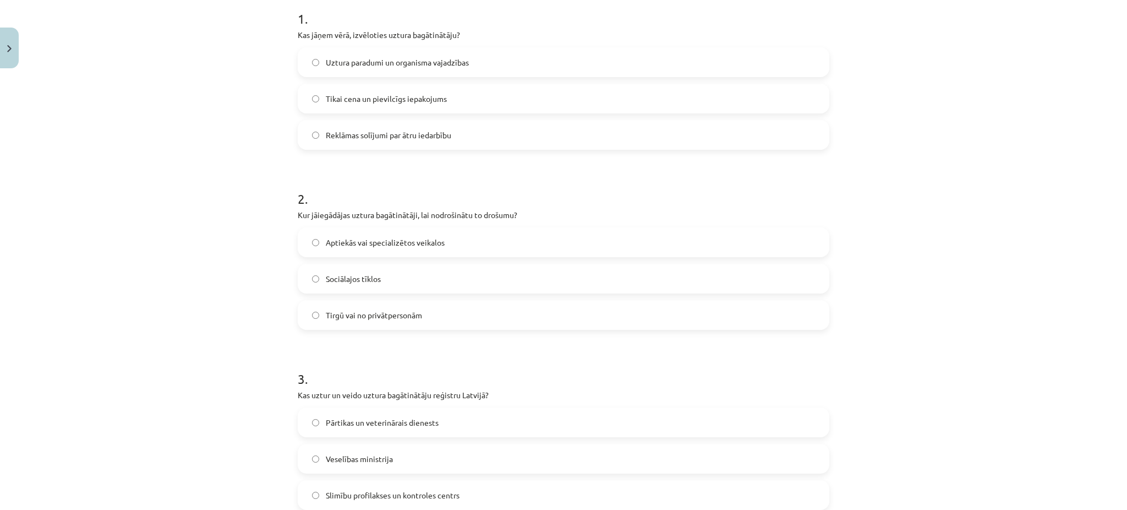
scroll to position [255, 0]
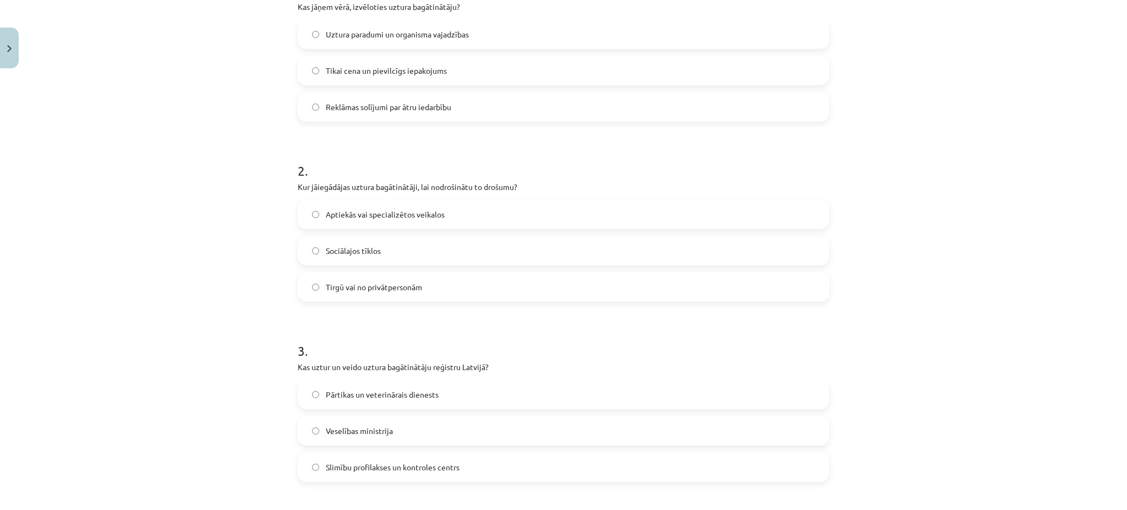
click at [351, 215] on span "Aptiekās vai specializētos veikalos" at bounding box center [385, 215] width 119 height 12
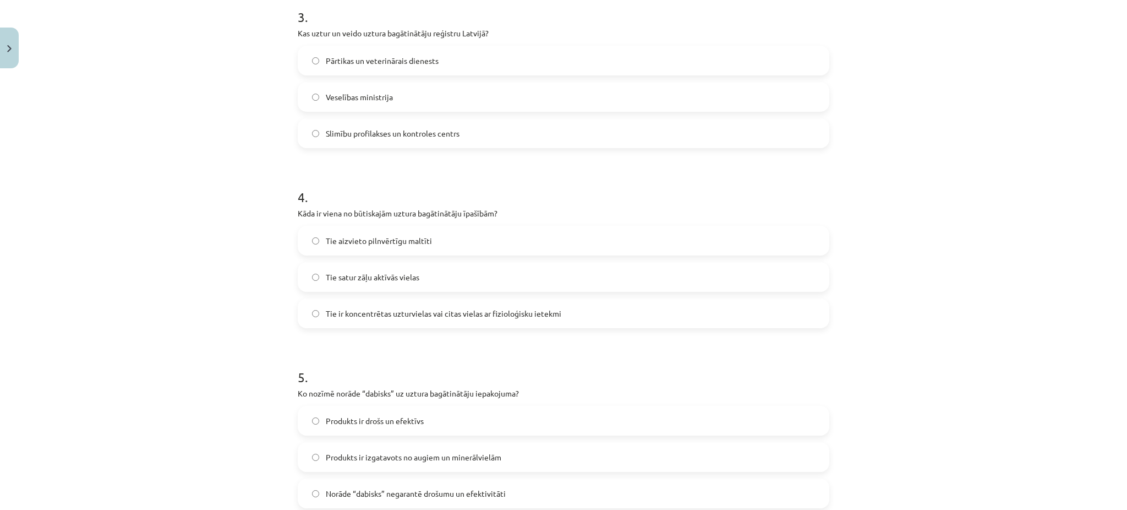
scroll to position [590, 0]
click at [347, 232] on label "Tie aizvieto pilnvērtīgu maltīti" at bounding box center [564, 240] width 530 height 28
click at [403, 317] on span "Tie ir koncentrētas uzturvielas vai citas vielas ar fizioloģisku ietekmi" at bounding box center [444, 313] width 236 height 12
click at [416, 56] on span "Pārtikas un veterinārais dienests" at bounding box center [382, 60] width 113 height 12
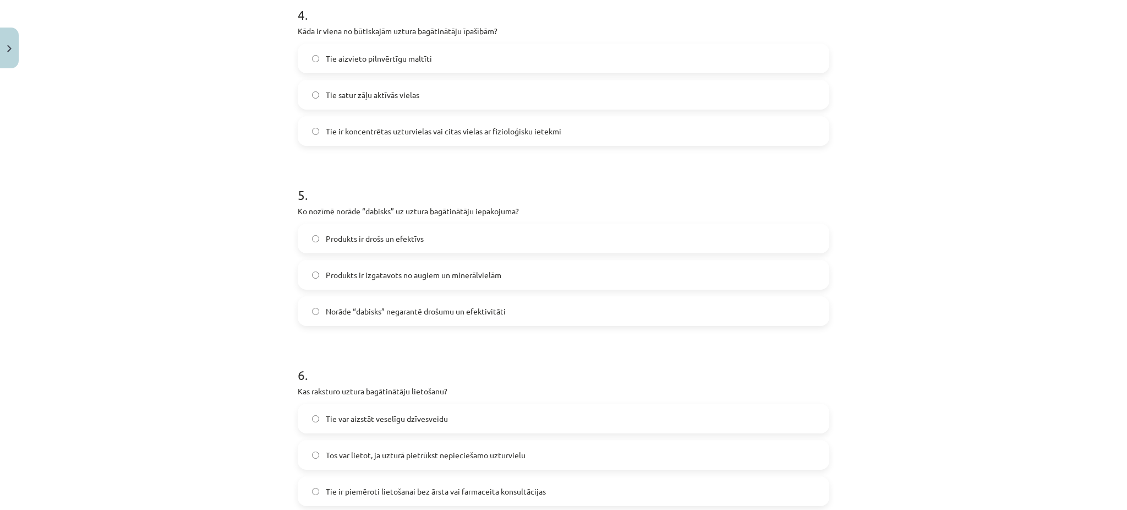
scroll to position [789, 0]
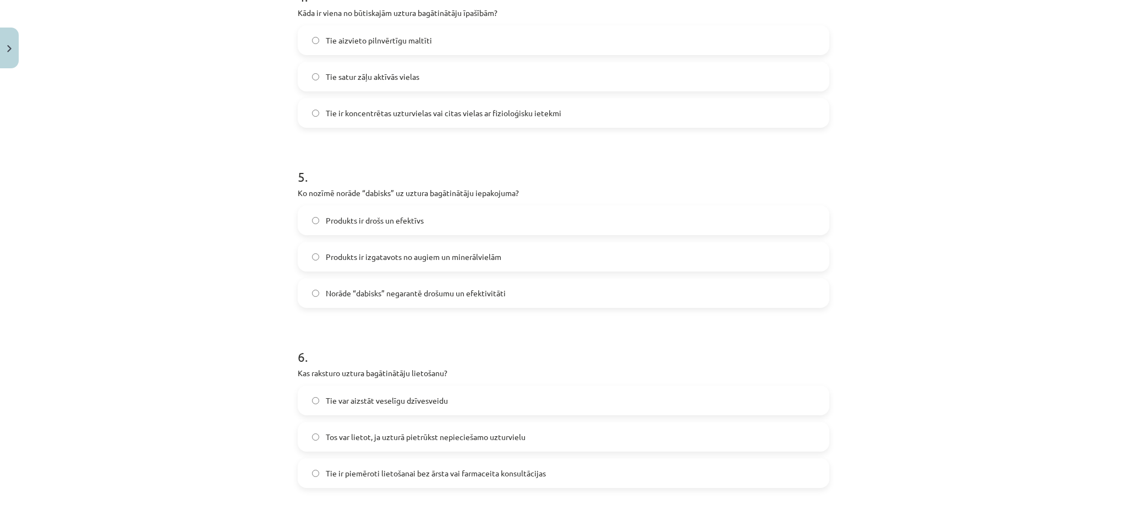
click at [421, 303] on label "Norāde “dabisks” negarantē drošumu un efektivitāti" at bounding box center [564, 293] width 530 height 28
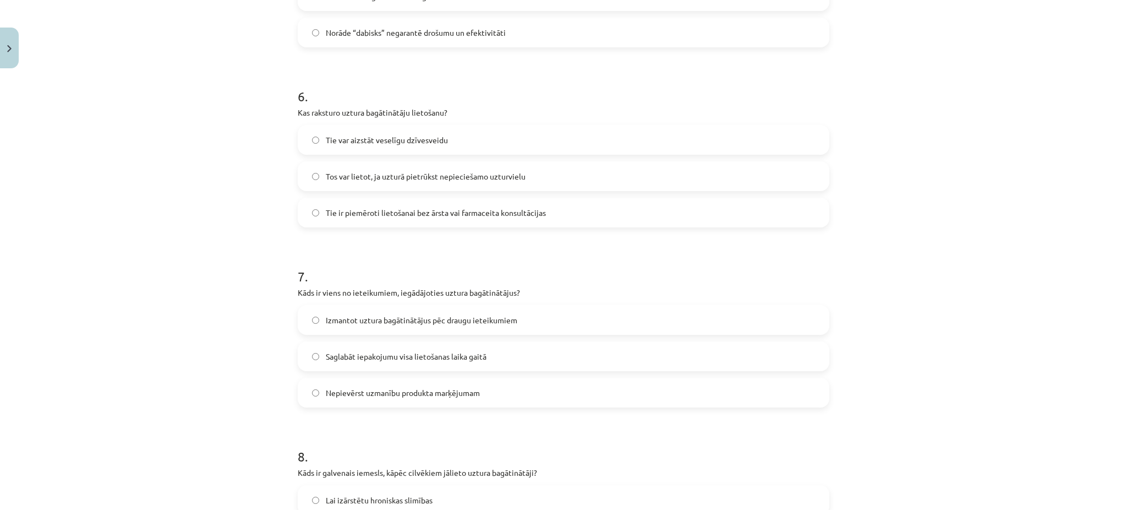
scroll to position [1054, 0]
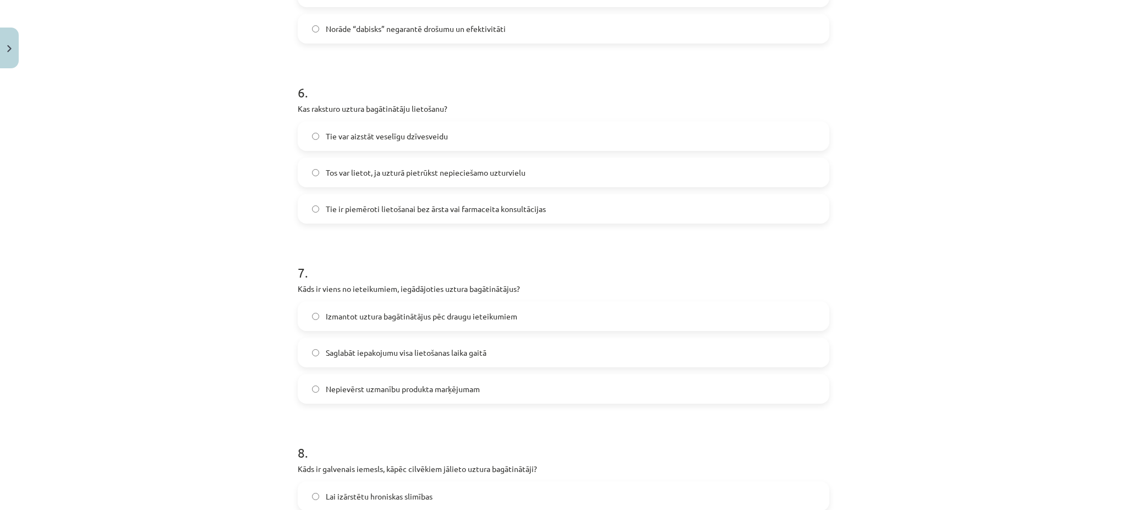
click at [328, 347] on span "Saglabāt iepakojumu visa lietošanas laika gaitā" at bounding box center [406, 353] width 161 height 12
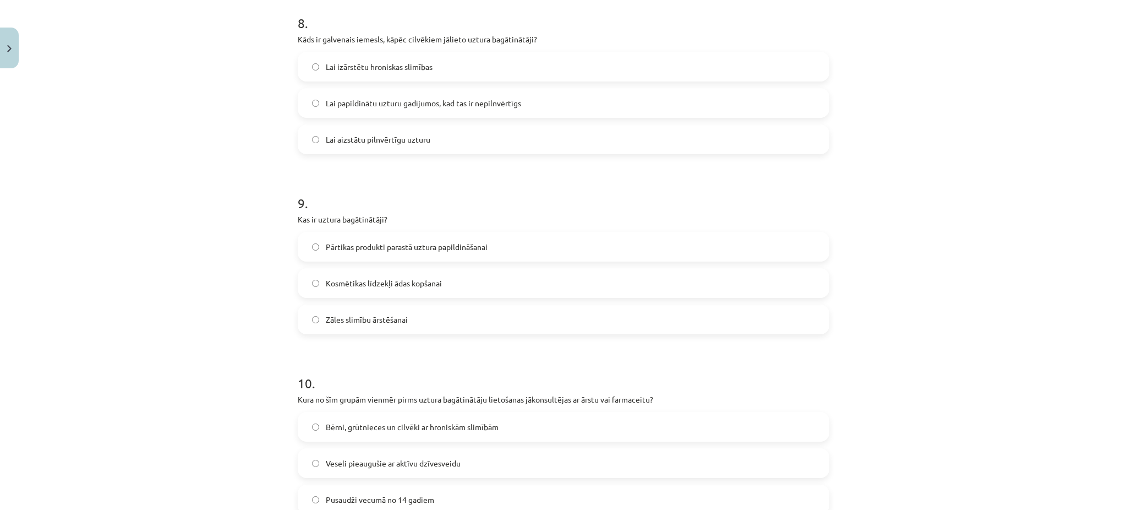
scroll to position [1494, 0]
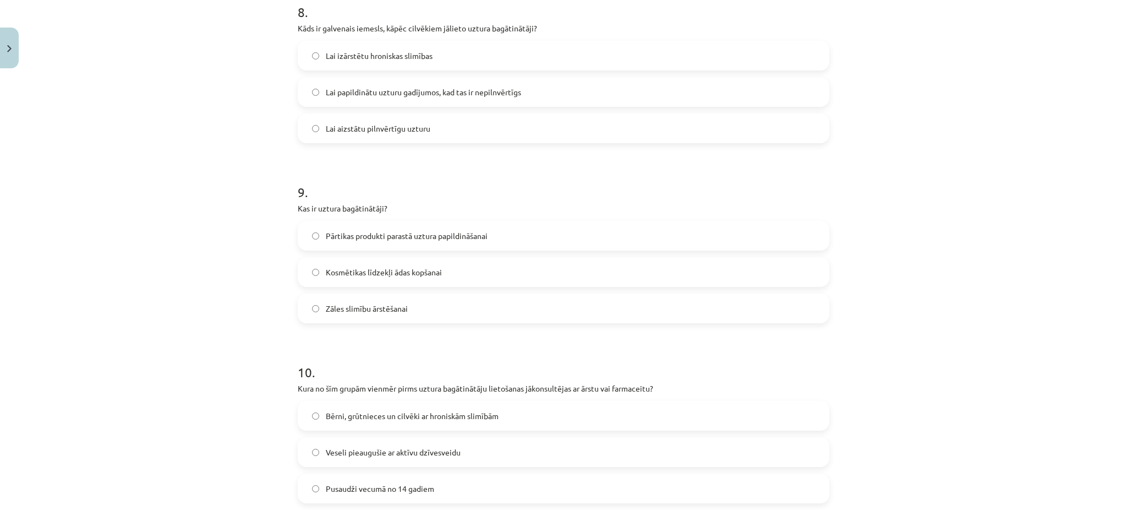
click at [400, 94] on span "Lai papildinātu uzturu gadījumos, kad tas ir nepilnvērtīgs" at bounding box center [423, 92] width 195 height 12
click at [365, 238] on span "Pārtikas produkti parastā uztura papildināšanai" at bounding box center [407, 236] width 162 height 12
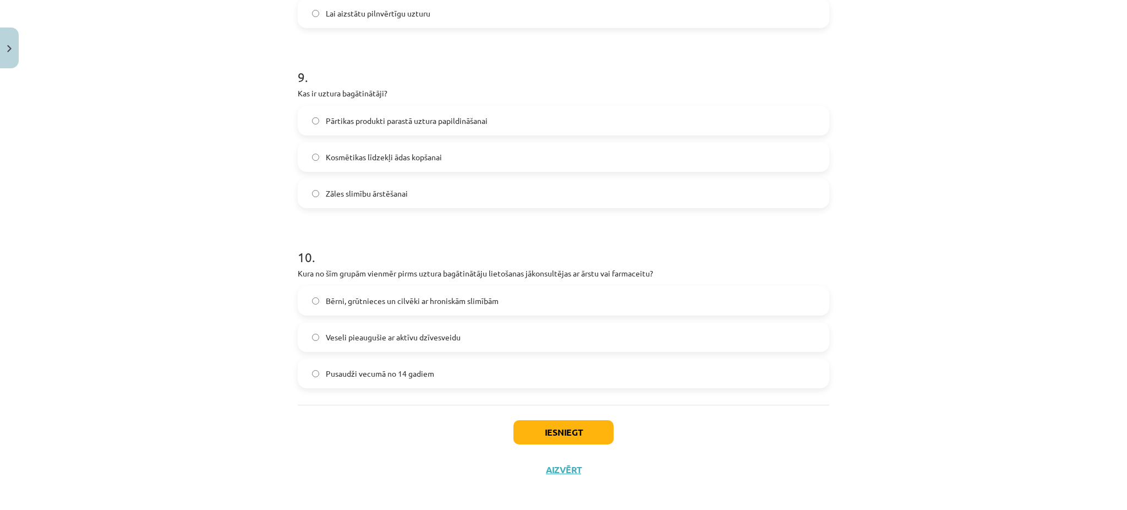
scroll to position [1614, 0]
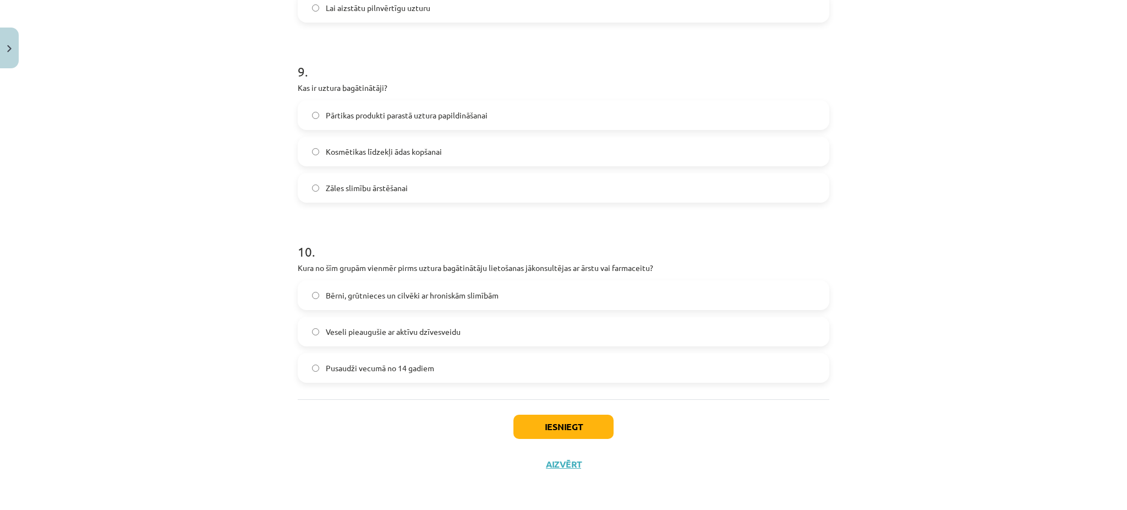
click at [390, 297] on span "Bērni, grūtnieces un cilvēki ar hroniskām slimībām" at bounding box center [412, 296] width 173 height 12
click at [548, 423] on button "Iesniegt" at bounding box center [564, 426] width 100 height 24
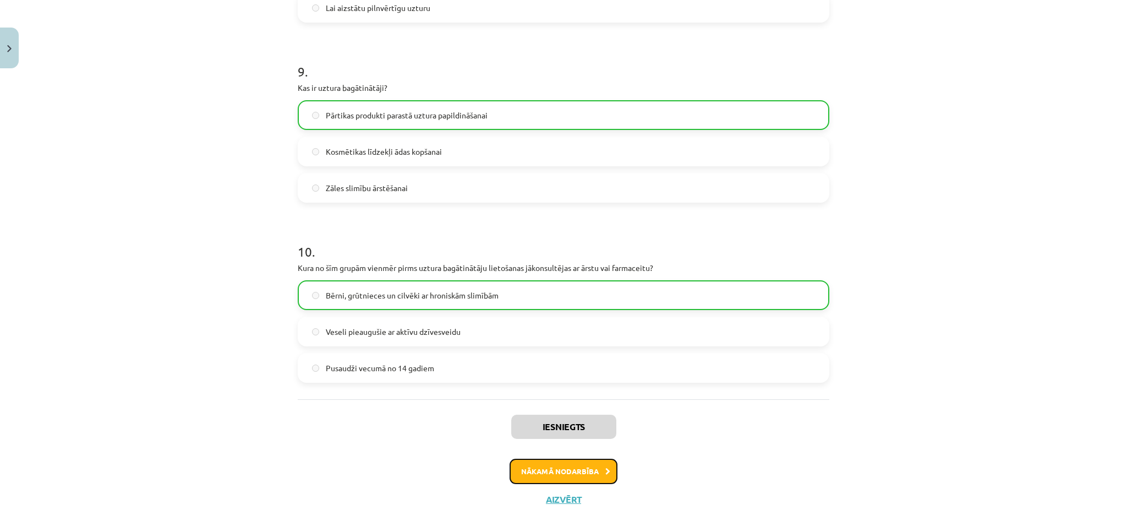
click at [554, 463] on button "Nākamā nodarbība" at bounding box center [564, 471] width 108 height 25
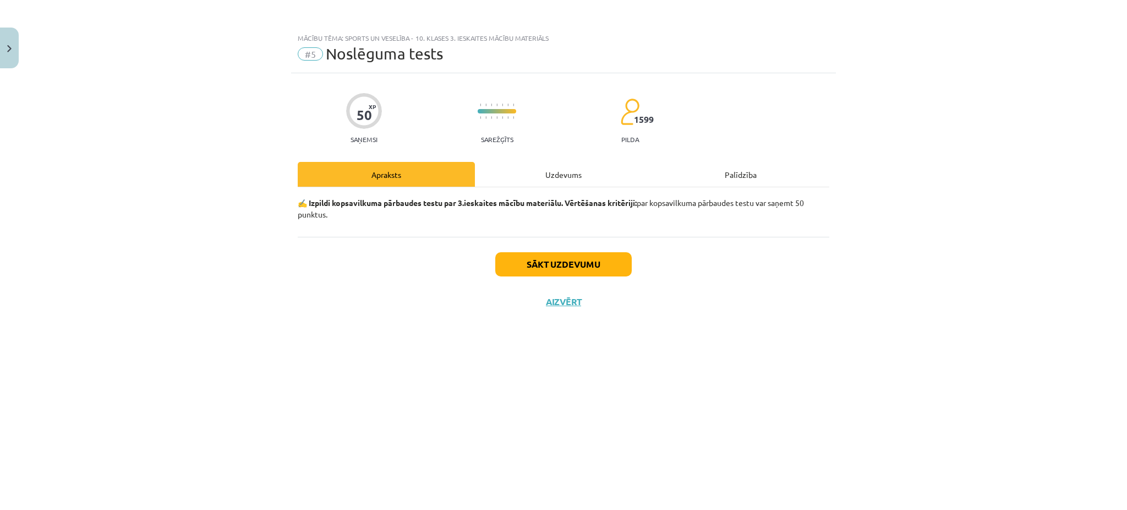
click at [552, 168] on div "Uzdevums" at bounding box center [563, 174] width 177 height 25
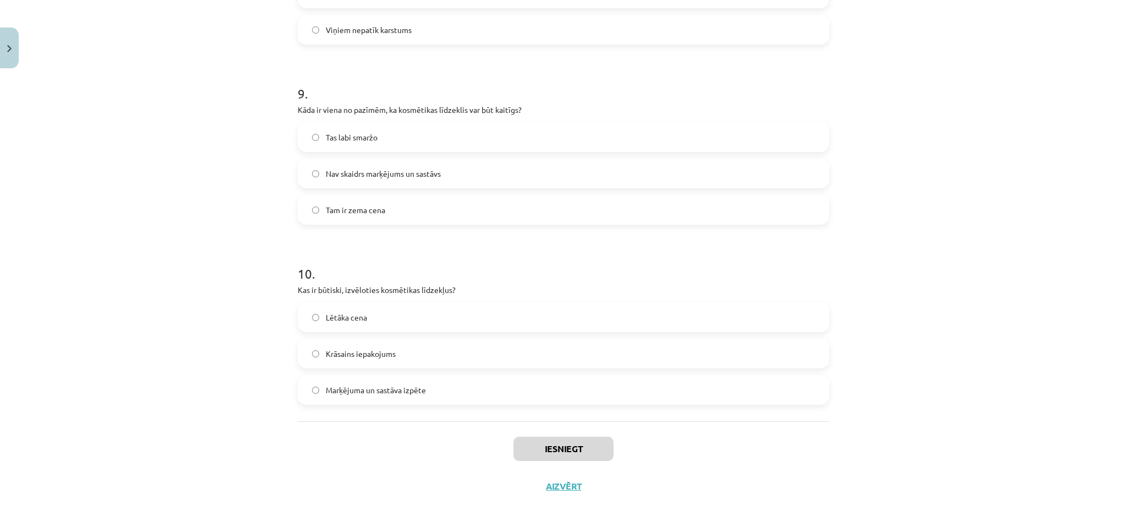
scroll to position [1614, 0]
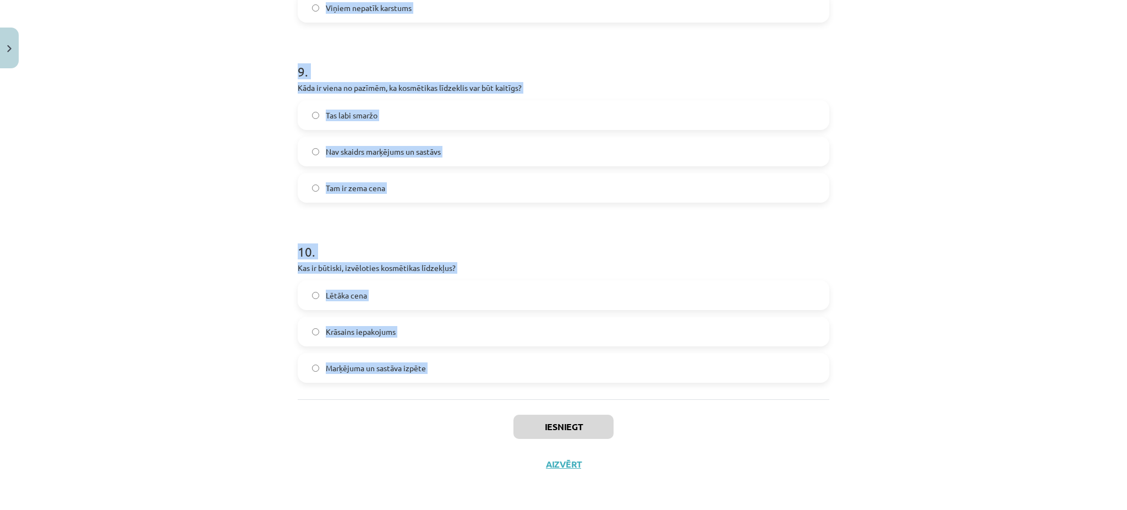
drag, startPoint x: 290, startPoint y: 154, endPoint x: 444, endPoint y: 404, distance: 294.4
copy form "Lore ip dolor si ametconsect adipiscin elitseddoe tempor incididuntutl? Etd mag…"
click at [231, 198] on div "Mācību tēma: Sports un veselība - 10. klases 3. ieskaites mācību materiāls #5 N…" at bounding box center [563, 255] width 1127 height 510
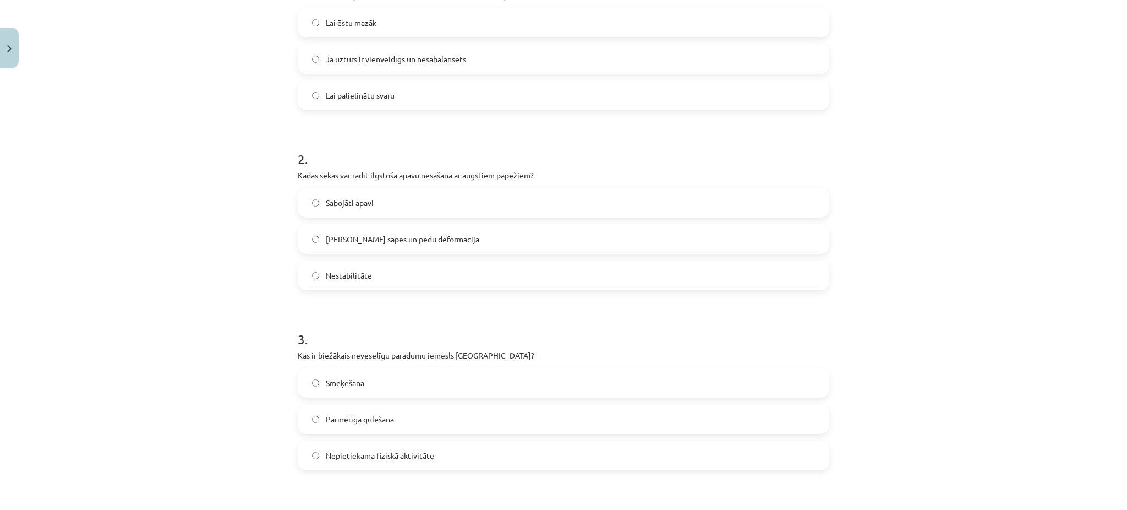
scroll to position [259, 0]
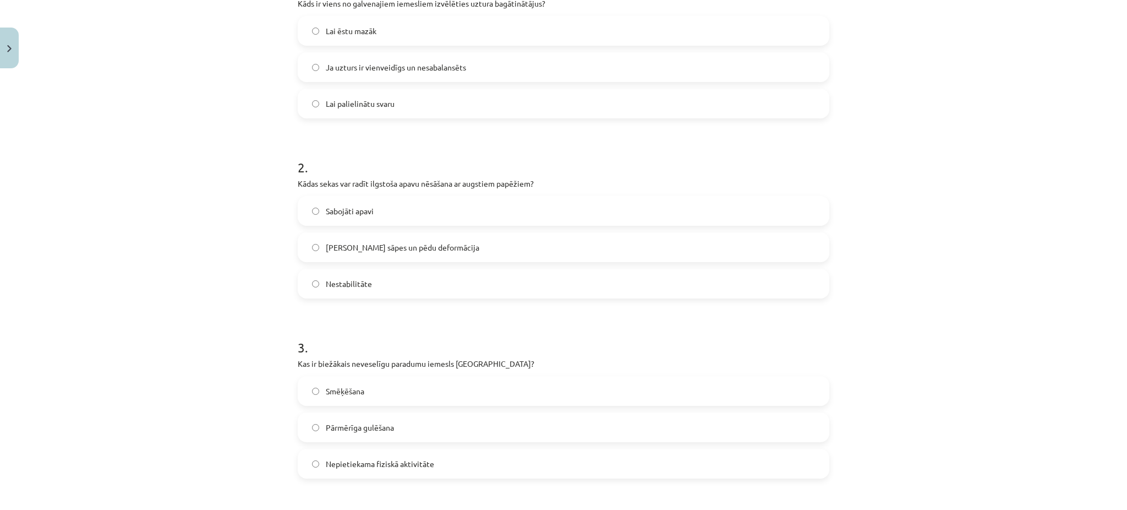
click at [358, 67] on span "Ja uzturs ir vienveidīgs un nesabalansēts" at bounding box center [396, 68] width 140 height 12
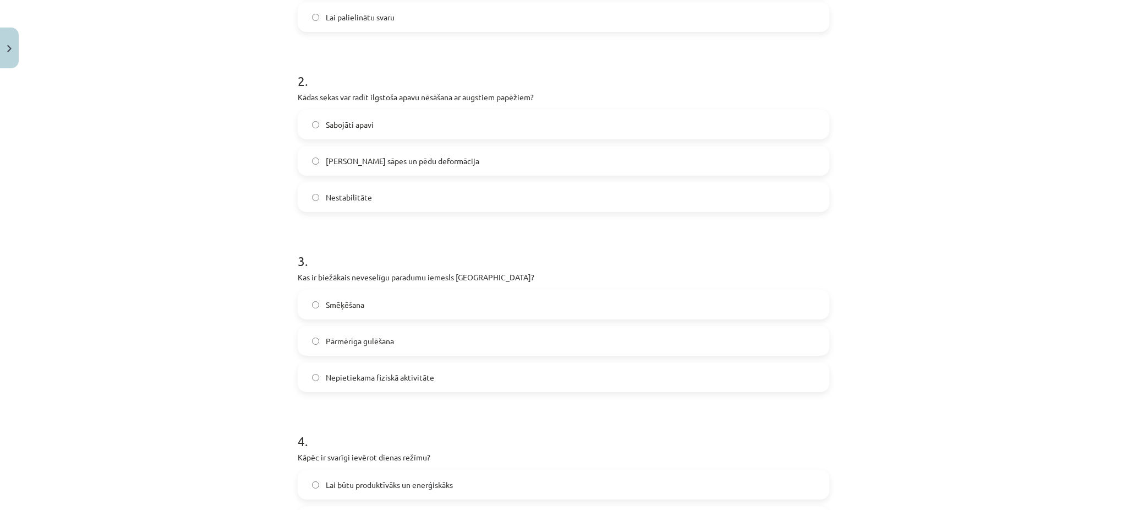
scroll to position [372, 0]
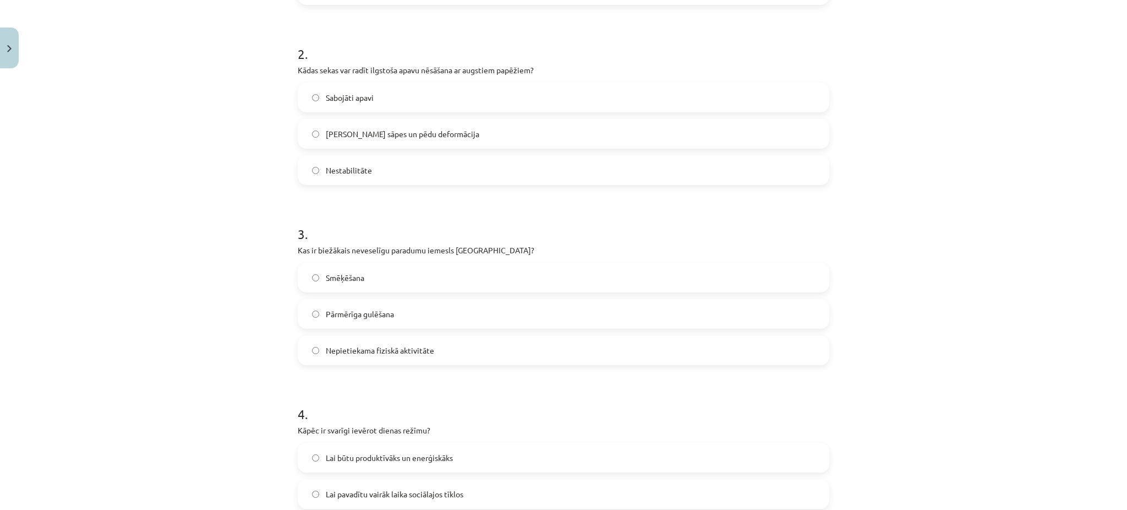
click at [369, 129] on span "[PERSON_NAME] sāpes un pēdu deformācija" at bounding box center [403, 134] width 154 height 12
click at [332, 348] on span "Nepietiekama fiziskā aktivitāte" at bounding box center [380, 351] width 108 height 12
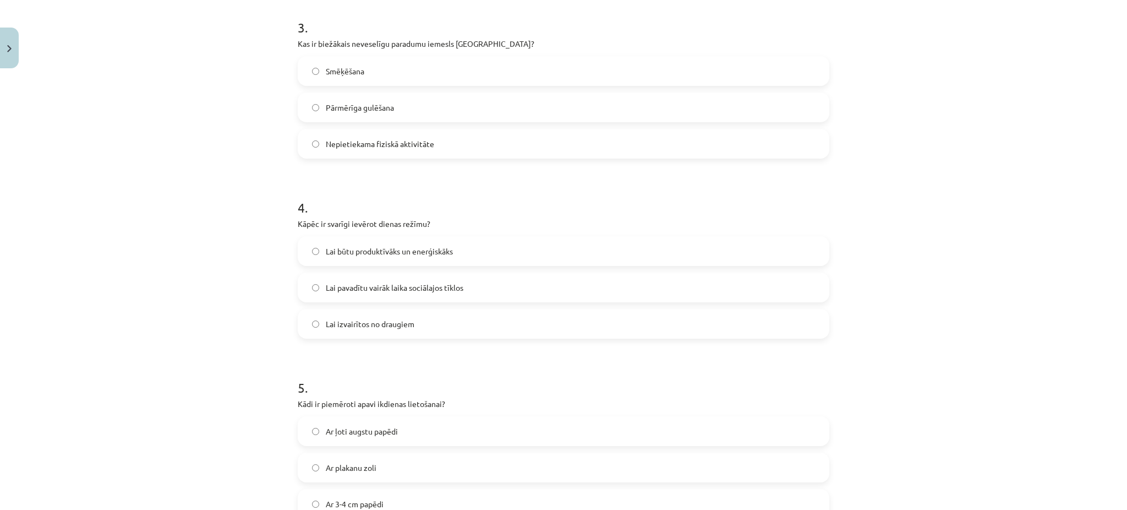
scroll to position [587, 0]
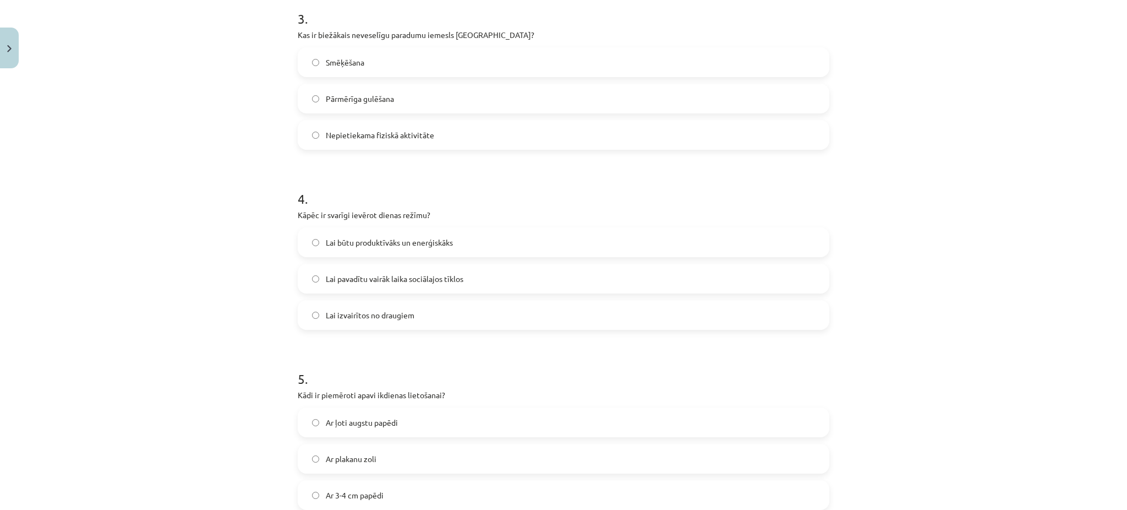
click at [365, 237] on span "Lai būtu produktīvāks un enerģiskāks" at bounding box center [389, 243] width 127 height 12
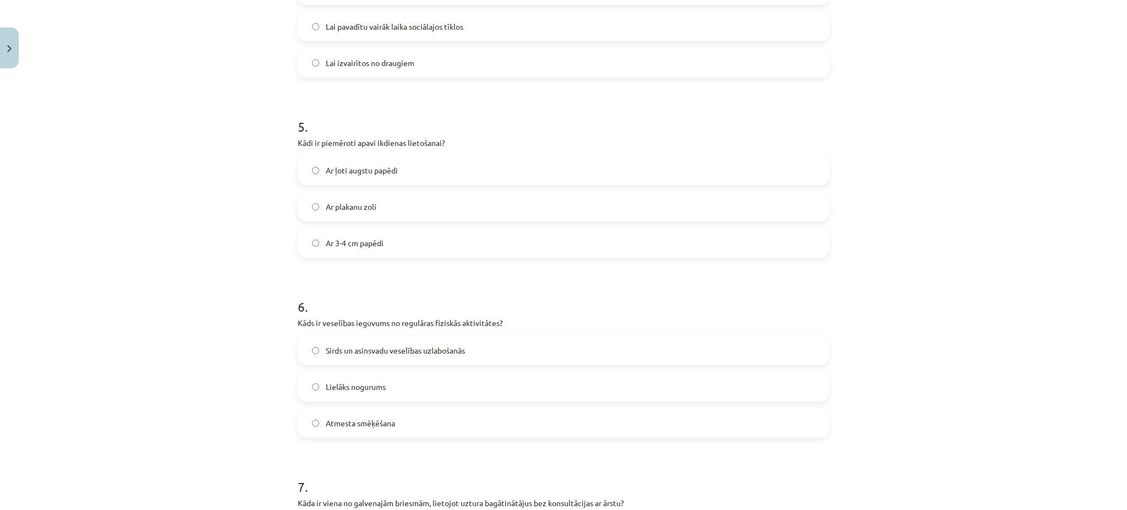
scroll to position [840, 0]
click at [350, 247] on span "Ar 3-4 cm papēdi" at bounding box center [355, 243] width 58 height 12
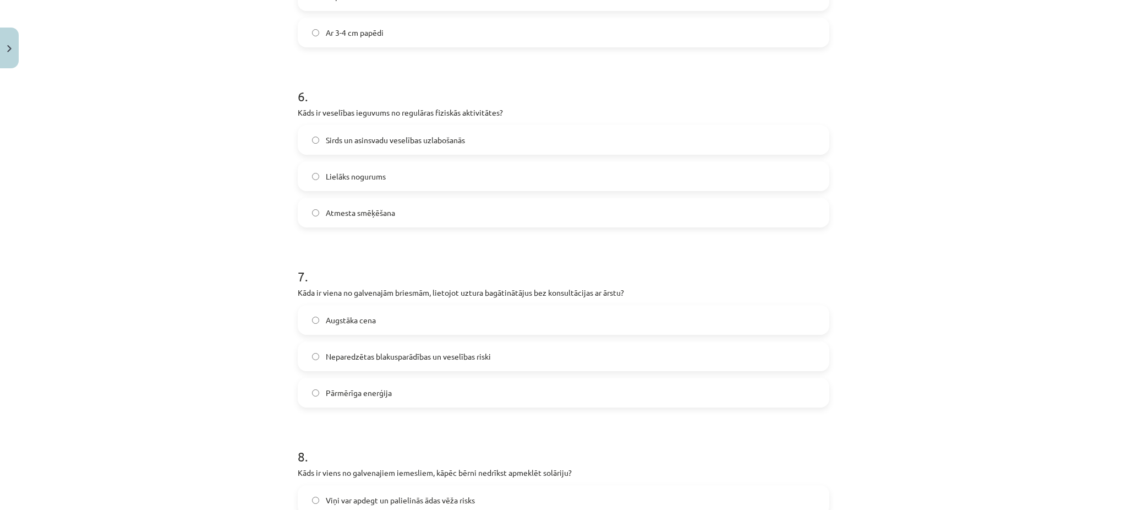
scroll to position [1071, 0]
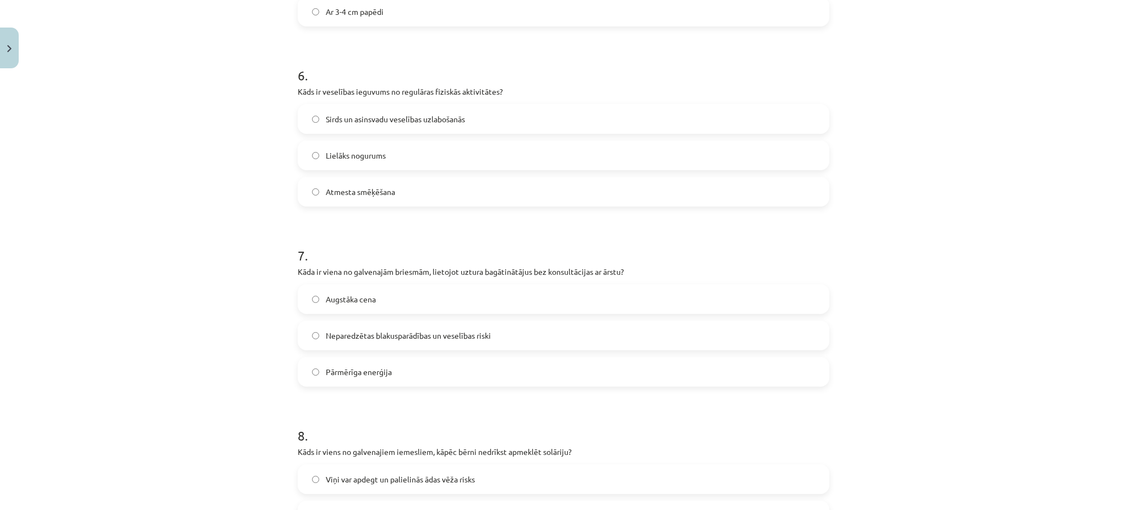
click at [309, 109] on label "Sirds un asinsvadu veselības uzlabošanās" at bounding box center [564, 119] width 530 height 28
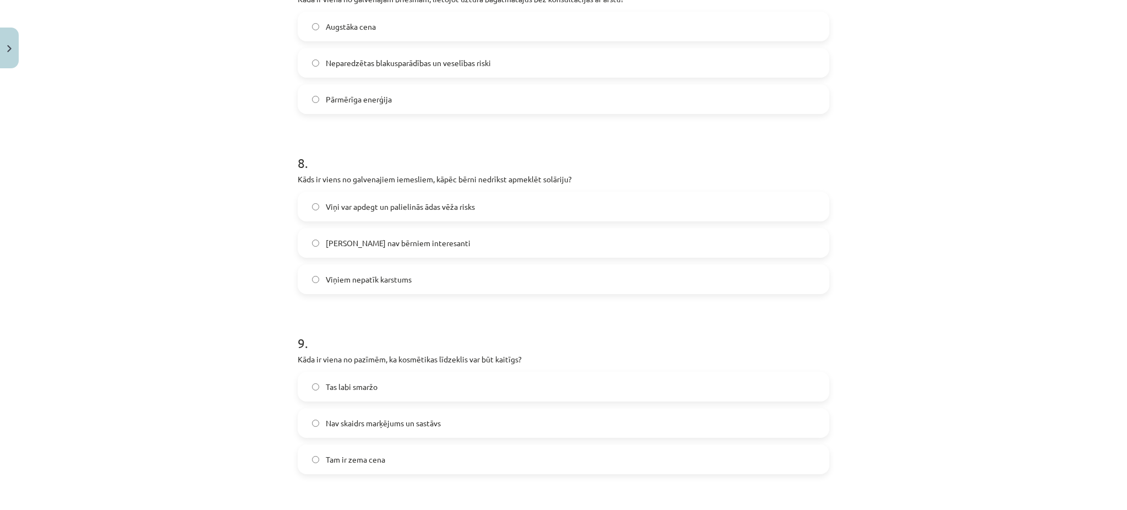
scroll to position [1344, 0]
click at [465, 59] on span "Neparedzētas blakusparādības un veselības riski" at bounding box center [408, 63] width 165 height 12
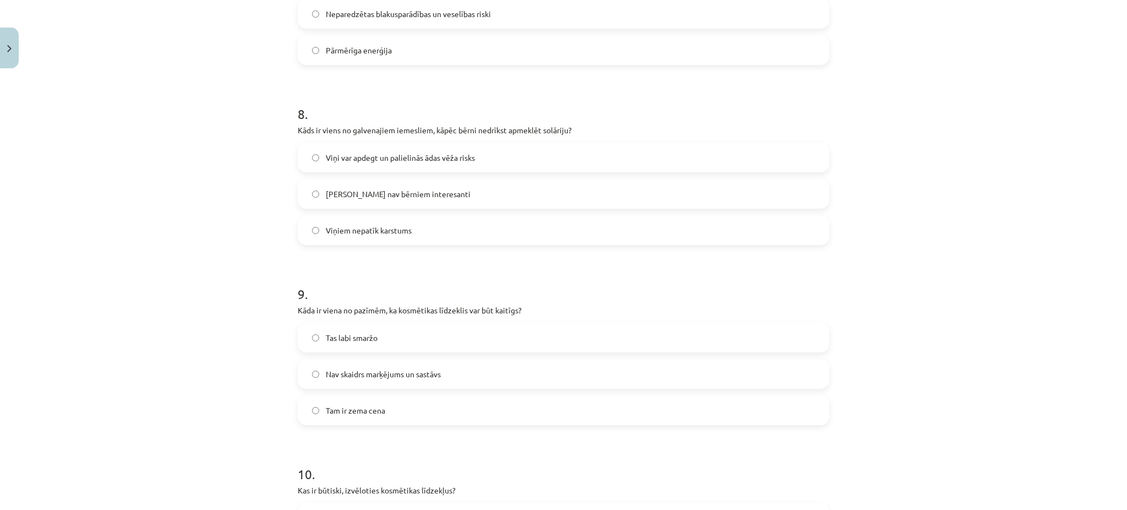
scroll to position [1394, 0]
click at [413, 160] on span "Viņi var apdegt un palielinās ādas vēža risks" at bounding box center [400, 156] width 149 height 12
click at [430, 284] on h1 "9 ." at bounding box center [564, 282] width 532 height 34
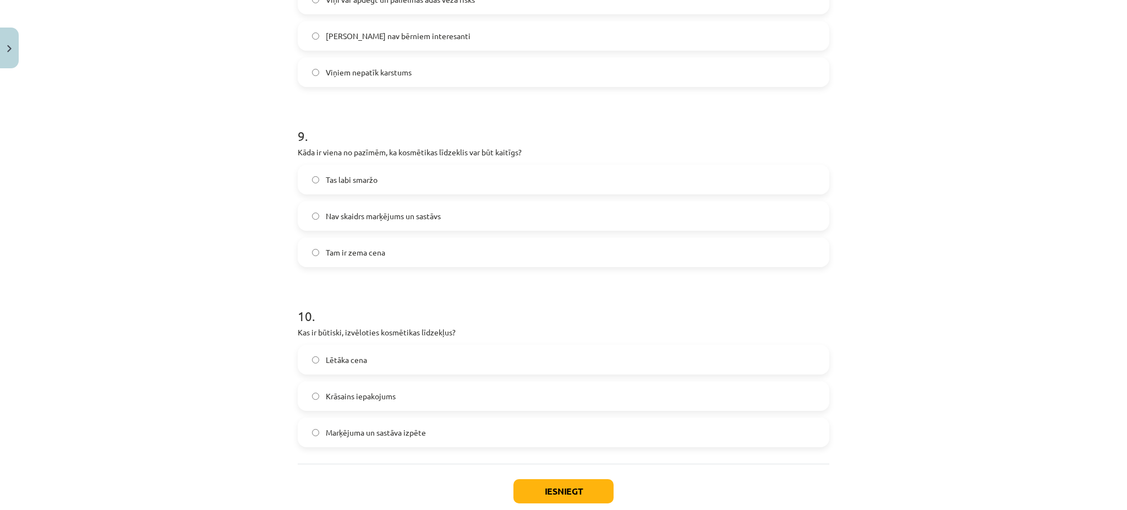
scroll to position [1555, 0]
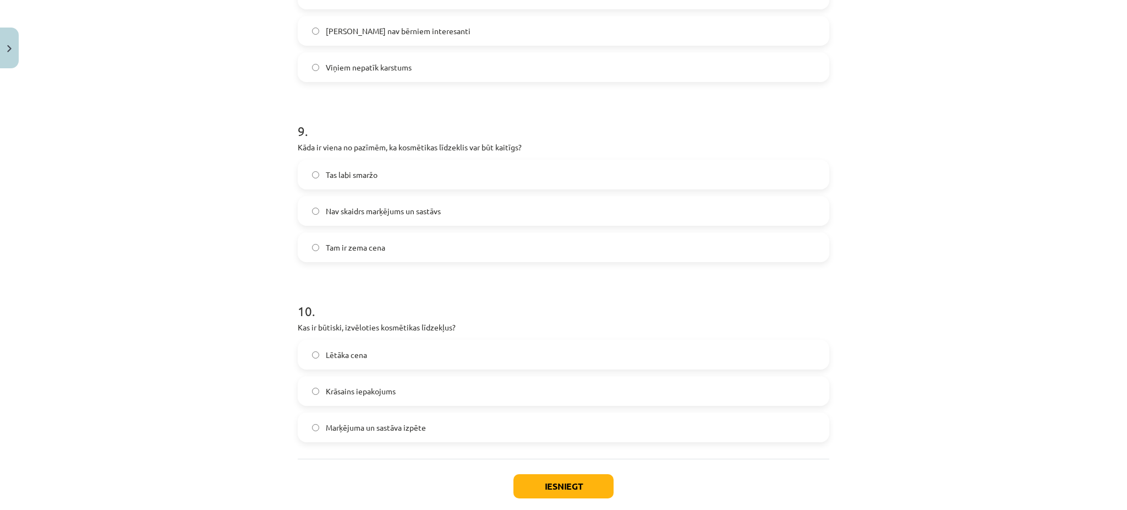
click at [406, 206] on span "Nav skaidrs marķējums un sastāvs" at bounding box center [383, 211] width 115 height 12
click at [384, 424] on span "Marķējuma un sastāva izpēte" at bounding box center [376, 428] width 100 height 12
click at [537, 477] on button "Iesniegt" at bounding box center [564, 486] width 100 height 24
drag, startPoint x: 910, startPoint y: 327, endPoint x: 694, endPoint y: 323, distance: 215.8
click at [694, 323] on div "Mācību tēma: Sports un veselība - 10. klases 3. ieskaites mācību materiāls #5 N…" at bounding box center [563, 255] width 1127 height 510
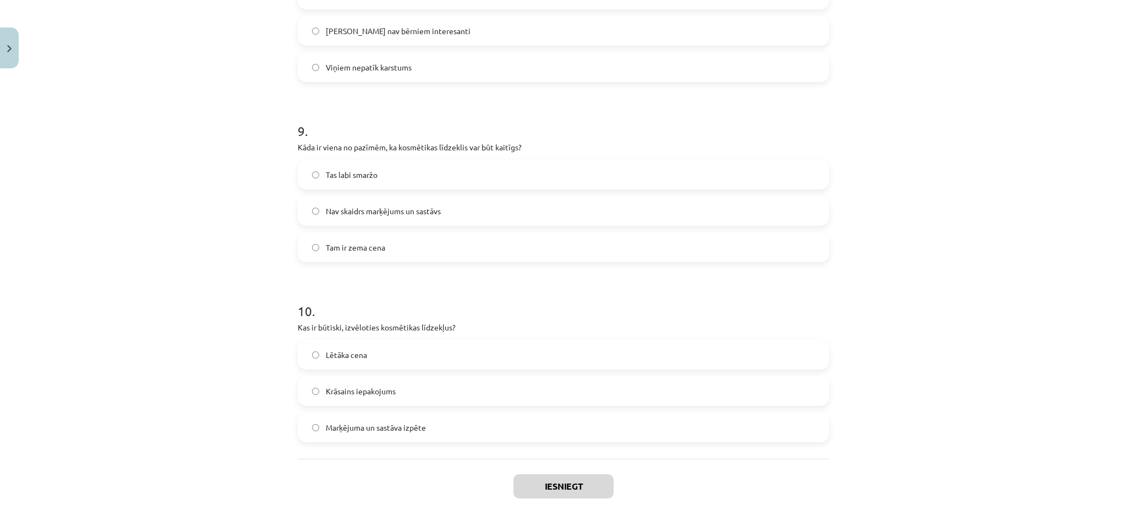
scroll to position [1614, 0]
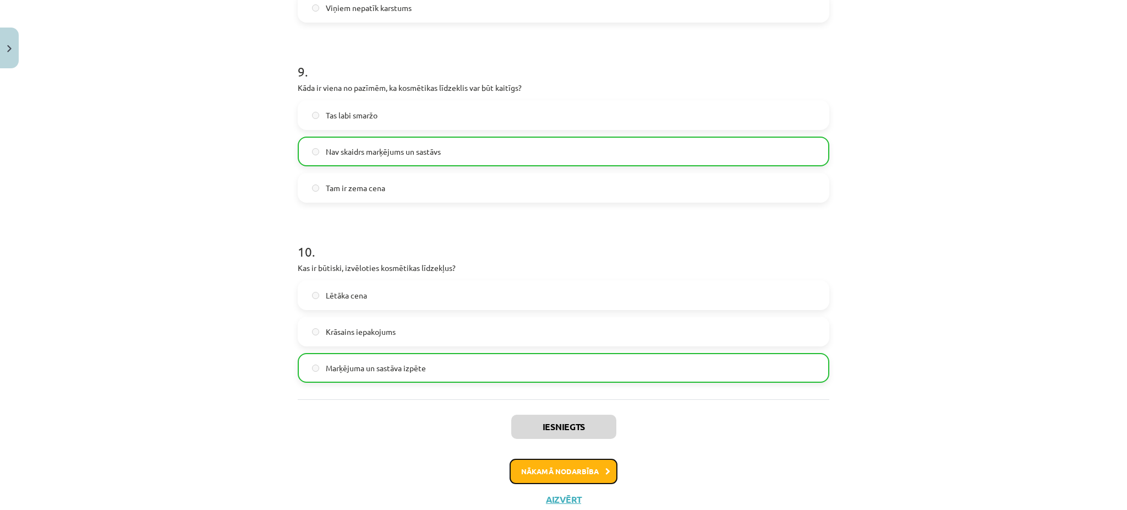
click at [593, 459] on button "Nākamā nodarbība" at bounding box center [564, 471] width 108 height 25
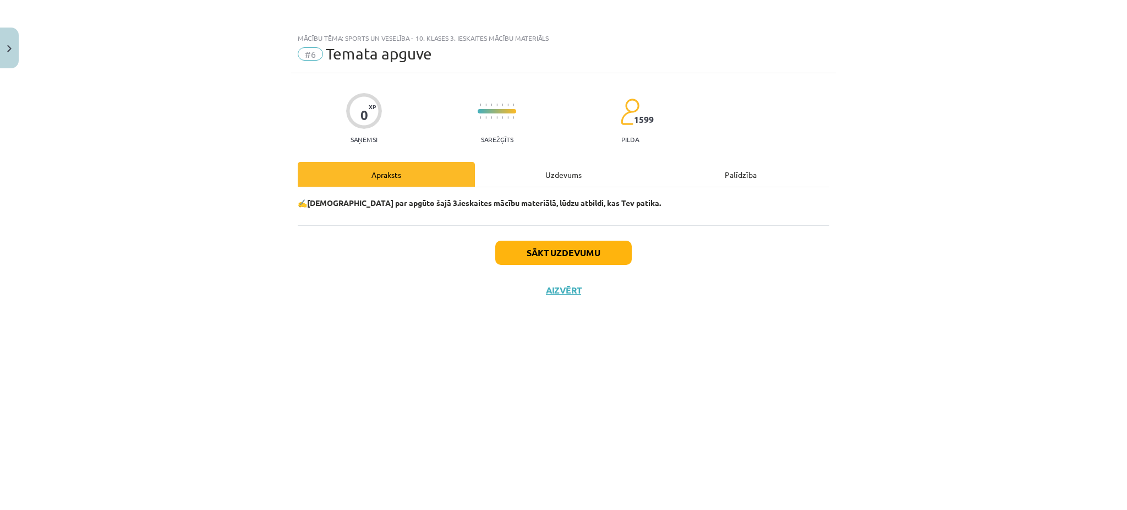
scroll to position [0, 0]
click at [556, 174] on div "Uzdevums" at bounding box center [563, 174] width 177 height 25
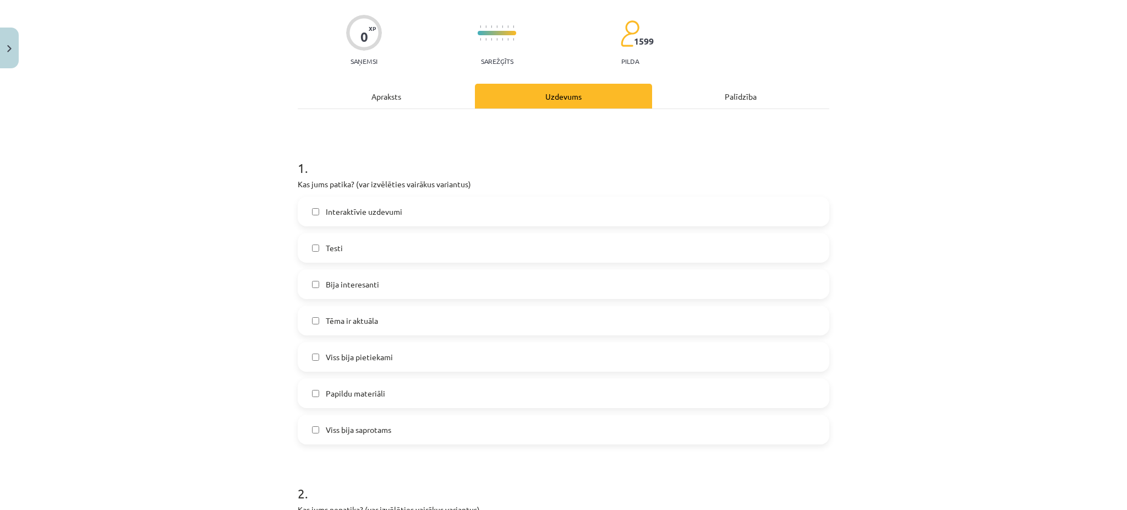
scroll to position [79, 0]
click at [445, 253] on label "Testi" at bounding box center [564, 247] width 530 height 28
click at [433, 280] on label "Bija interesanti" at bounding box center [564, 283] width 530 height 28
click at [410, 317] on label "Tēma ir aktuāla" at bounding box center [564, 319] width 530 height 28
click at [394, 347] on label "Viss bija pietiekami" at bounding box center [564, 356] width 530 height 28
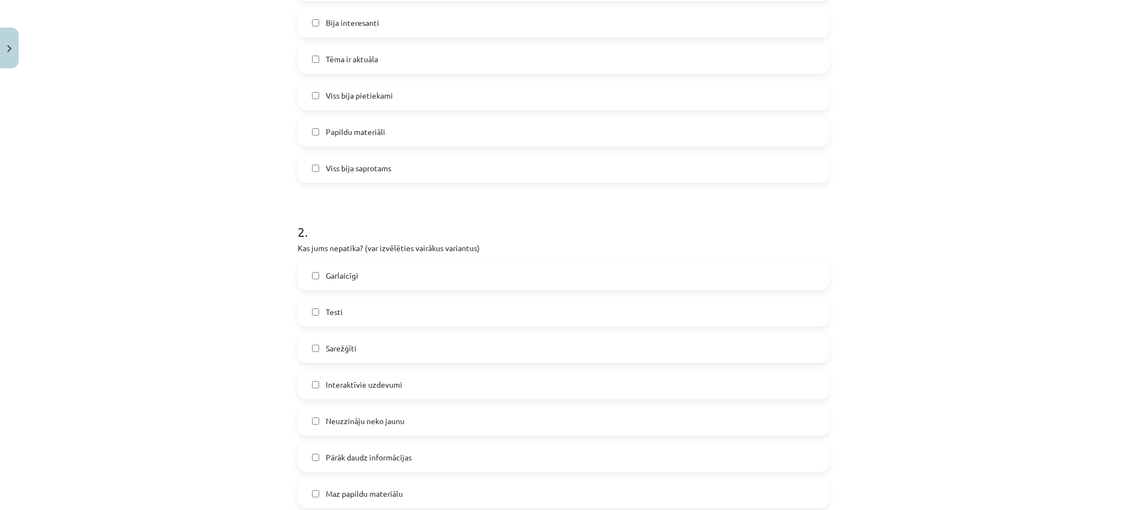
scroll to position [340, 0]
click at [400, 157] on label "Viss bija saprotams" at bounding box center [564, 168] width 530 height 28
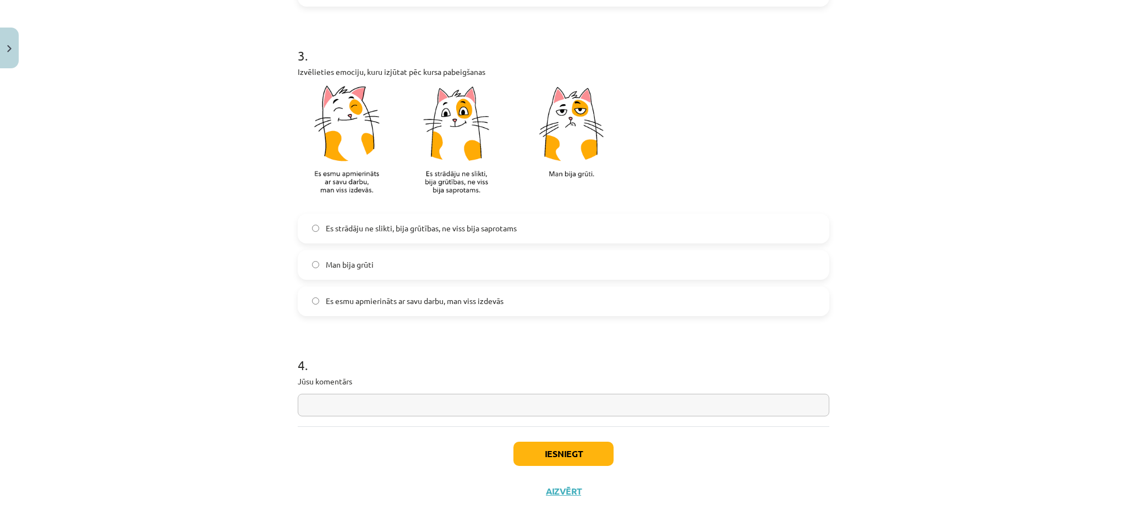
scroll to position [867, 0]
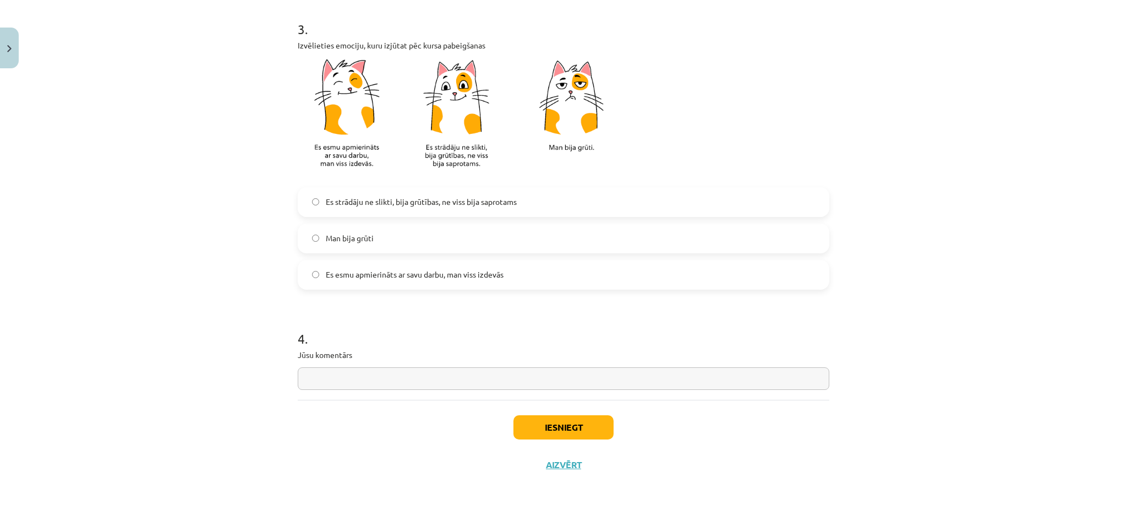
click at [410, 279] on span "Es esmu apmierināts ar savu darbu, man viss izdevās" at bounding box center [415, 275] width 178 height 12
click at [533, 428] on button "Iesniegt" at bounding box center [564, 427] width 100 height 24
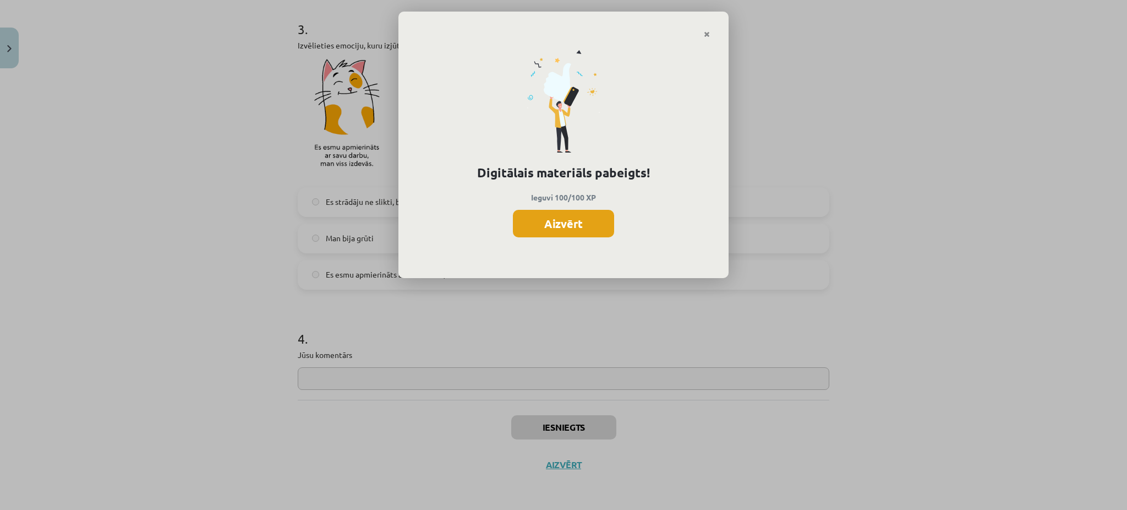
click at [546, 224] on button "Aizvērt" at bounding box center [563, 224] width 101 height 28
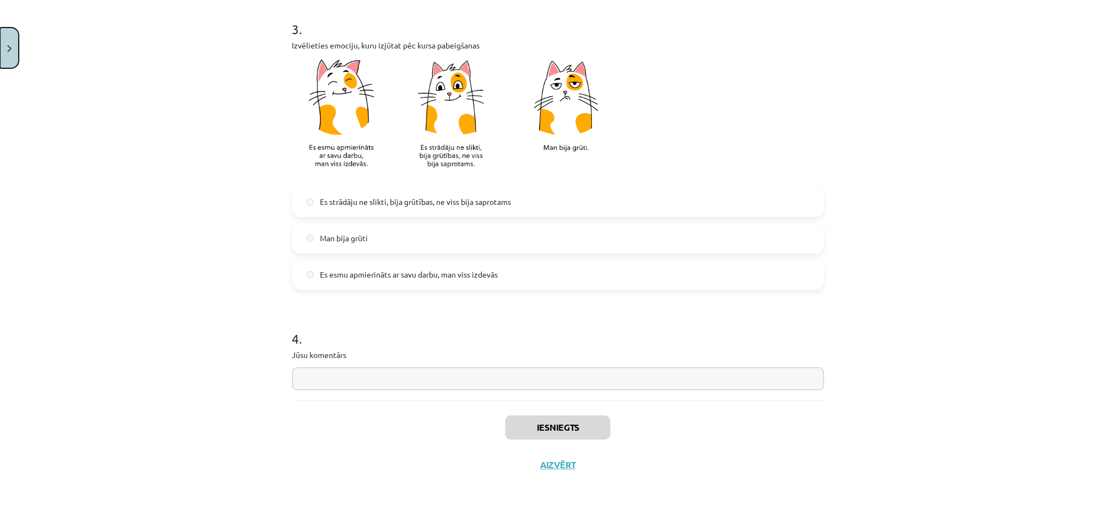
click at [3, 40] on button "Close" at bounding box center [9, 48] width 19 height 41
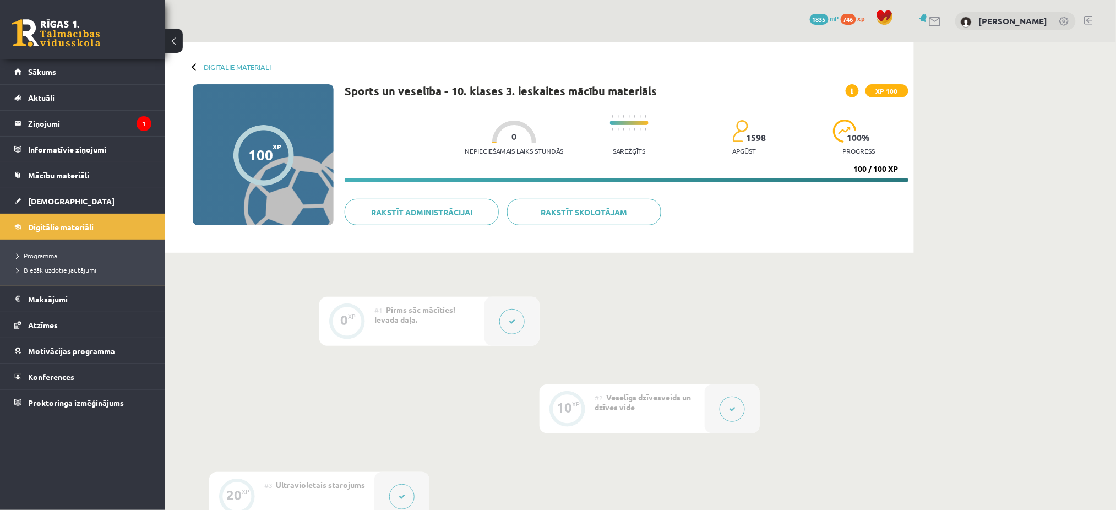
click at [720, 401] on div at bounding box center [732, 408] width 55 height 49
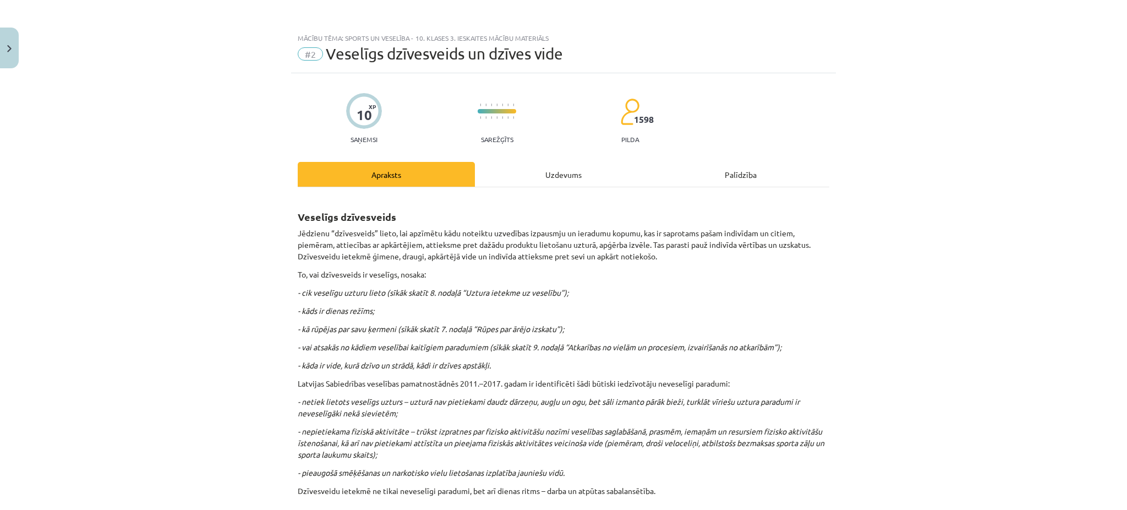
click at [542, 181] on div "Uzdevums" at bounding box center [563, 174] width 177 height 25
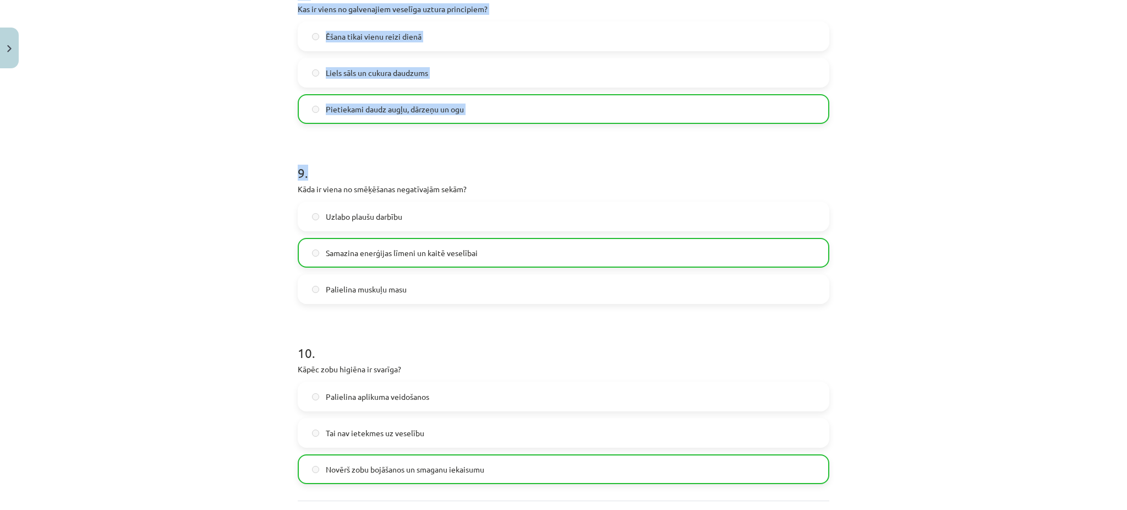
scroll to position [1650, 0]
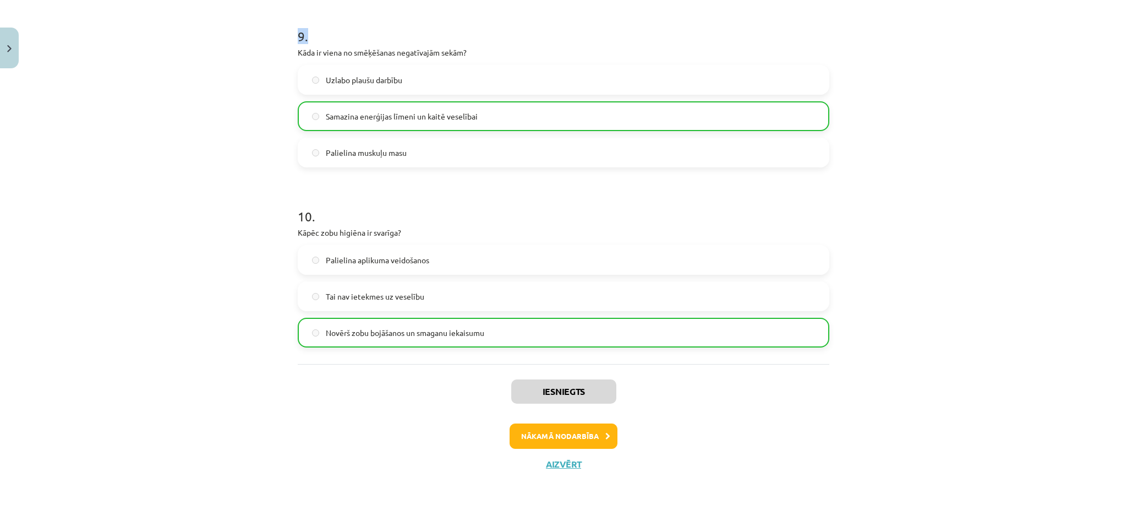
drag, startPoint x: 894, startPoint y: 346, endPoint x: 619, endPoint y: 538, distance: 335.2
click at [619, 509] on html "0 Dāvanas 1835 mP 746 xp [PERSON_NAME] Sākums Aktuāli Kā mācīties eSKOLĀ Kontak…" at bounding box center [563, 255] width 1127 height 510
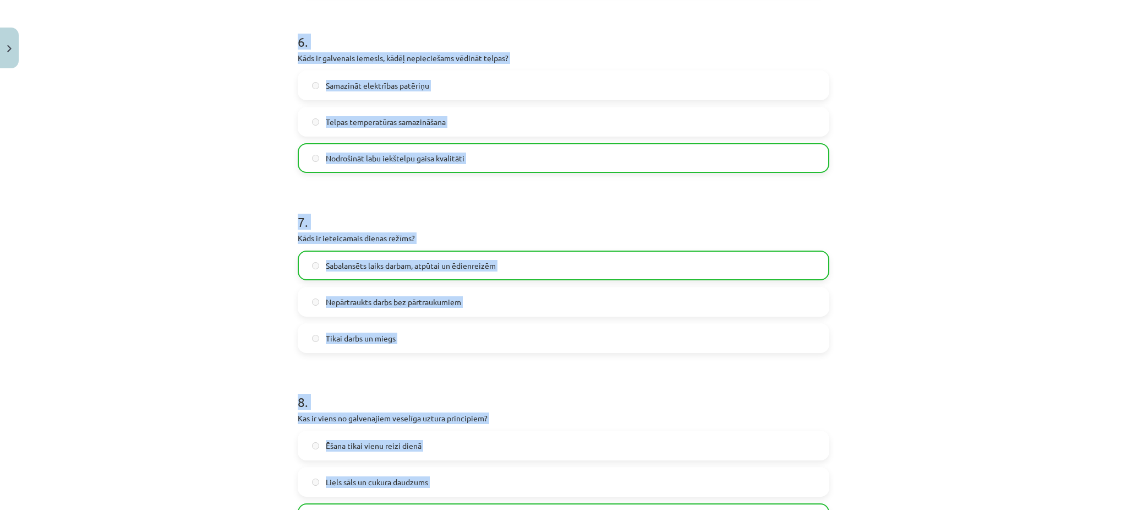
scroll to position [1033, 0]
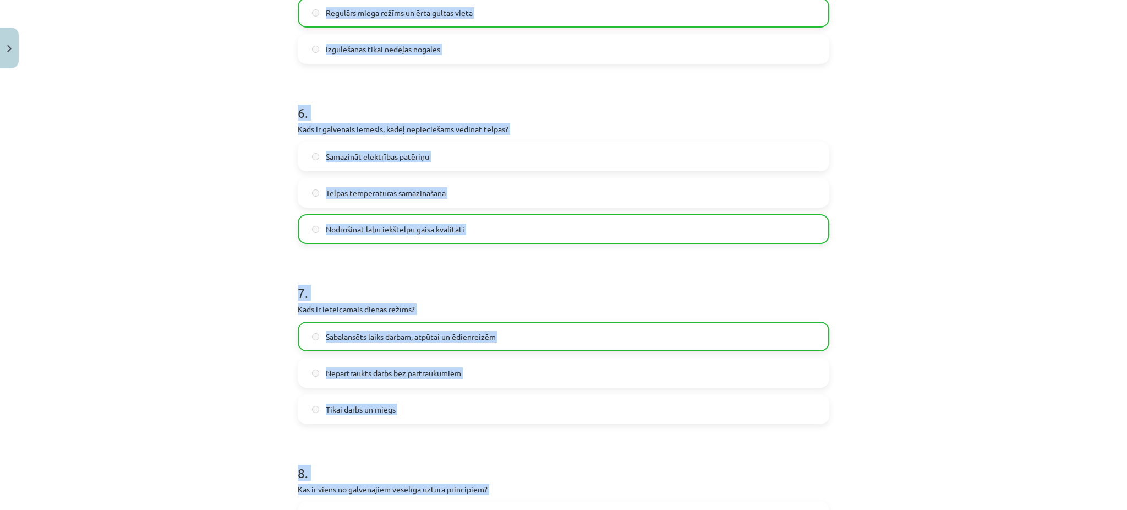
click at [913, 226] on div "Mācību tēma: Sports un veselība - 10. klases 3. ieskaites mācību materiāls #2 V…" at bounding box center [563, 255] width 1127 height 510
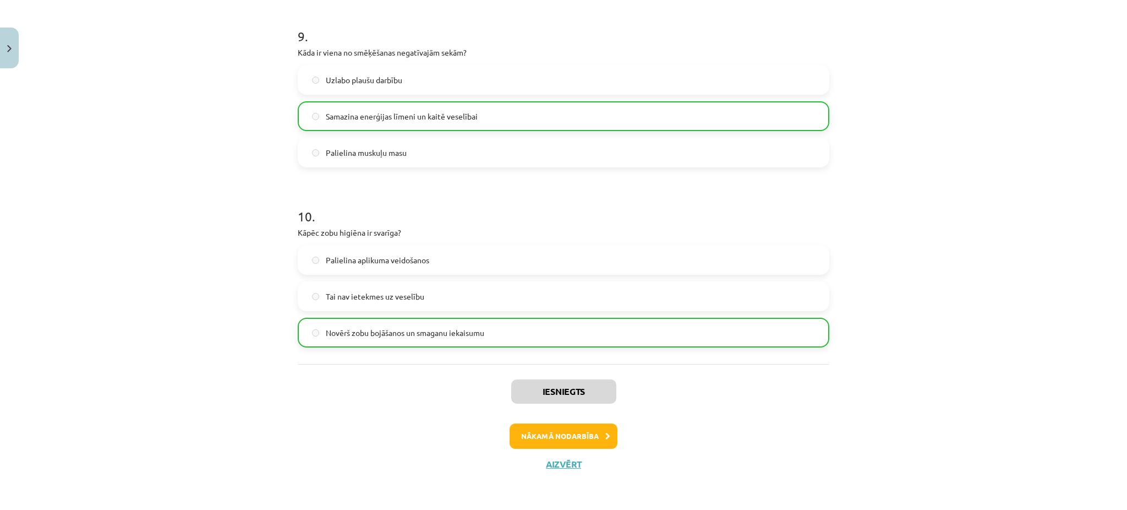
scroll to position [1650, 0]
click at [546, 430] on button "Nākamā nodarbība" at bounding box center [564, 435] width 108 height 25
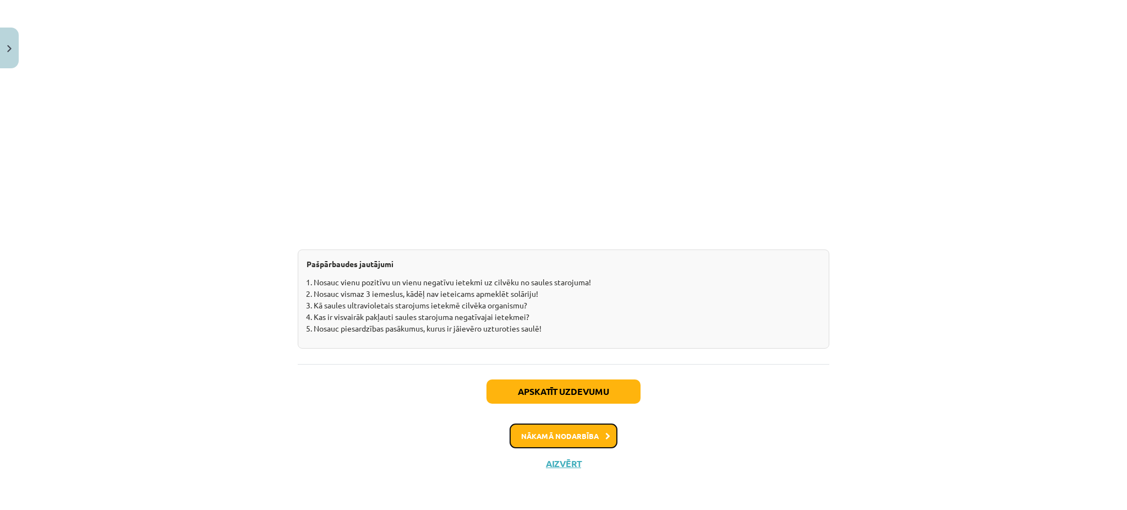
scroll to position [28, 0]
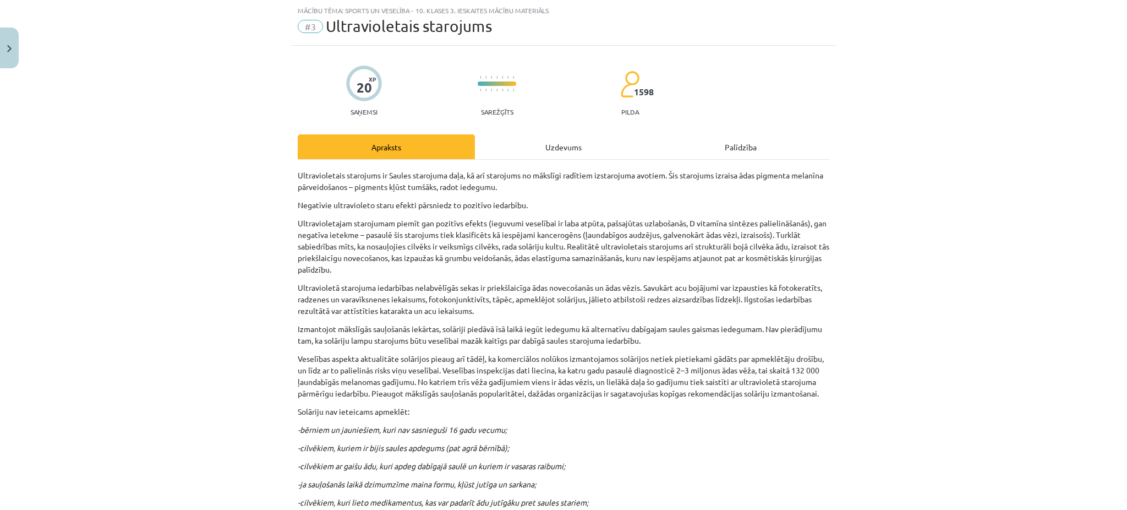
click at [574, 150] on div "Uzdevums" at bounding box center [563, 146] width 177 height 25
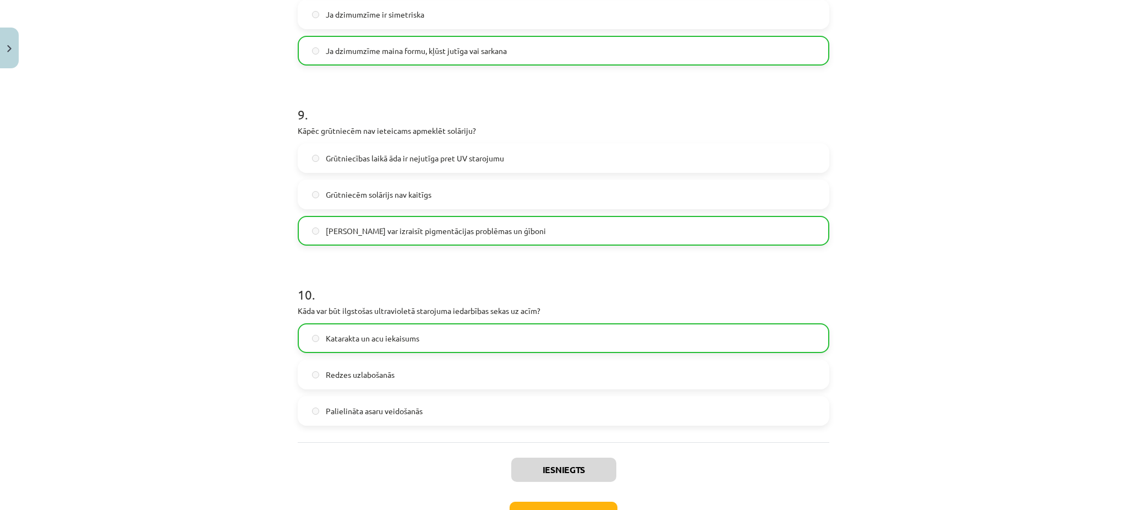
scroll to position [1650, 0]
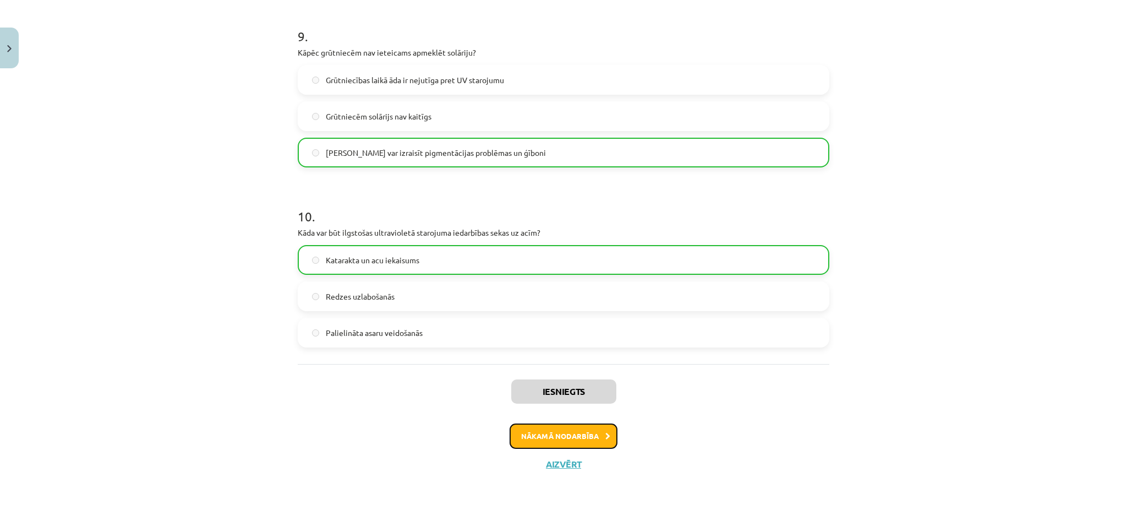
click at [605, 436] on icon at bounding box center [607, 436] width 5 height 7
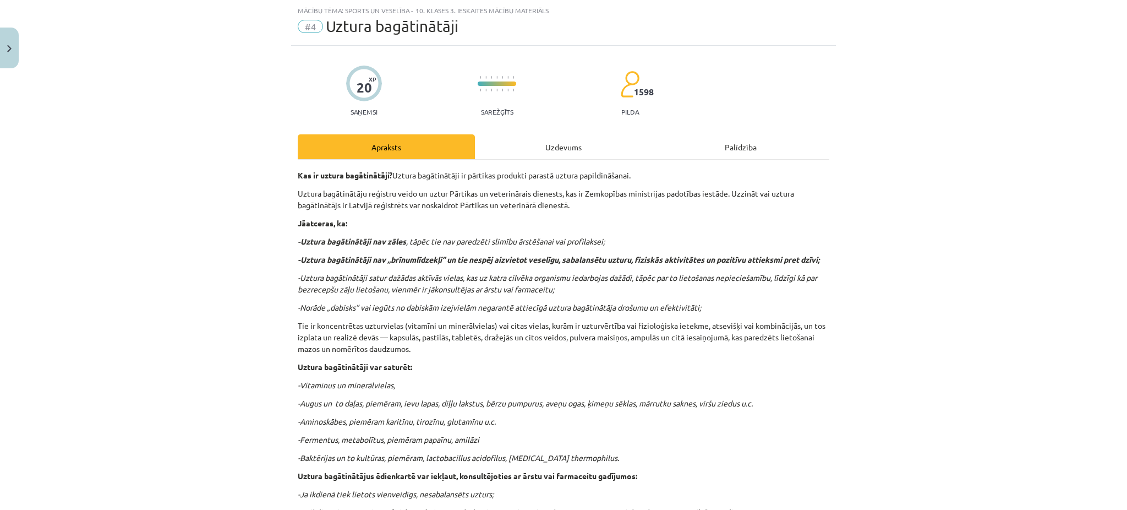
click at [557, 140] on div "Uzdevums" at bounding box center [563, 146] width 177 height 25
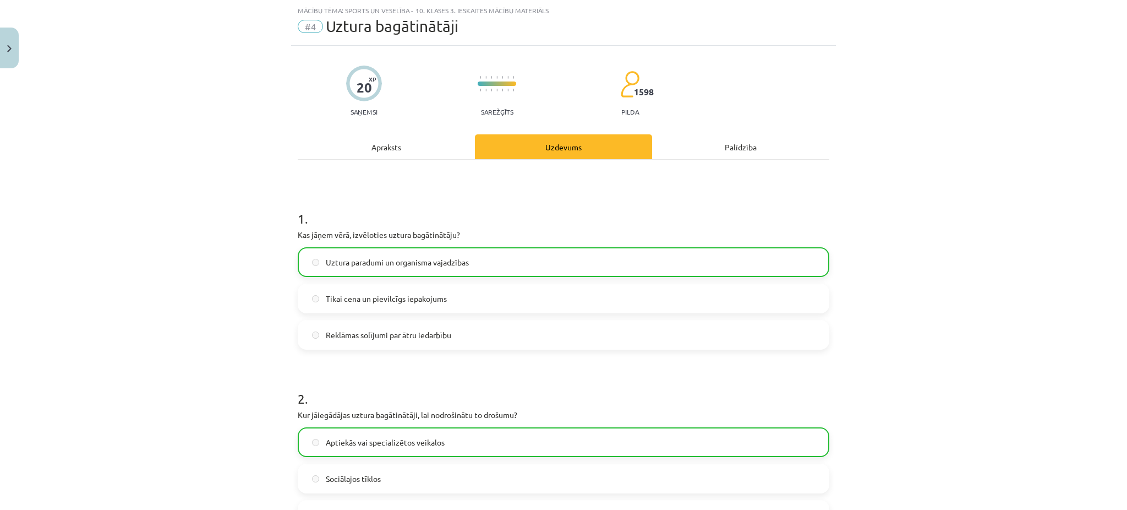
click at [842, 409] on div "Mācību tēma: Sports un veselība - 10. klases 3. ieskaites mācību materiāls #4 U…" at bounding box center [563, 255] width 1127 height 510
